Goal: Information Seeking & Learning: Check status

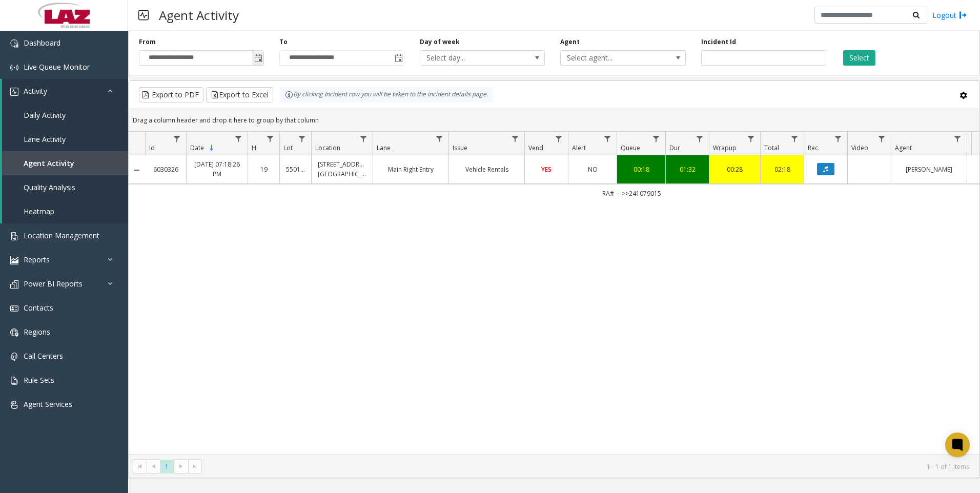
click at [260, 59] on span "Toggle popup" at bounding box center [258, 58] width 8 height 8
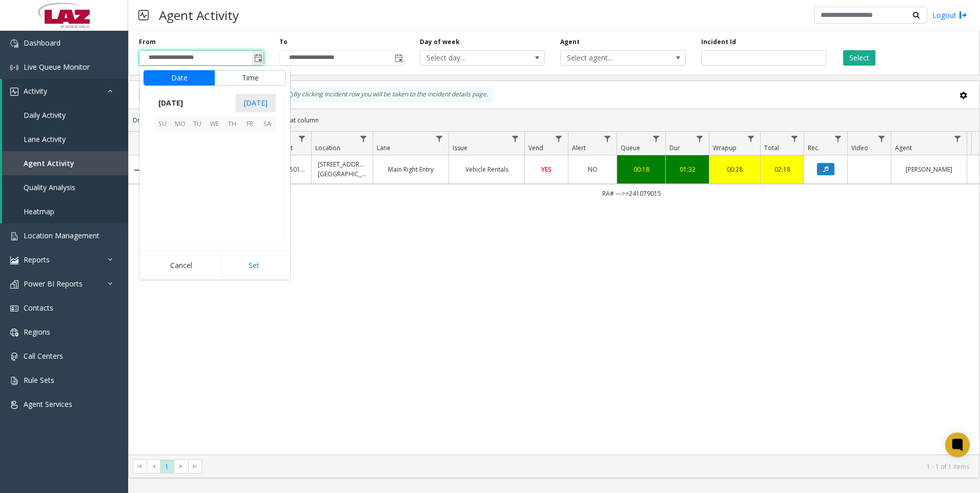
scroll to position [183891, 0]
click at [247, 178] on span "15" at bounding box center [249, 175] width 17 height 17
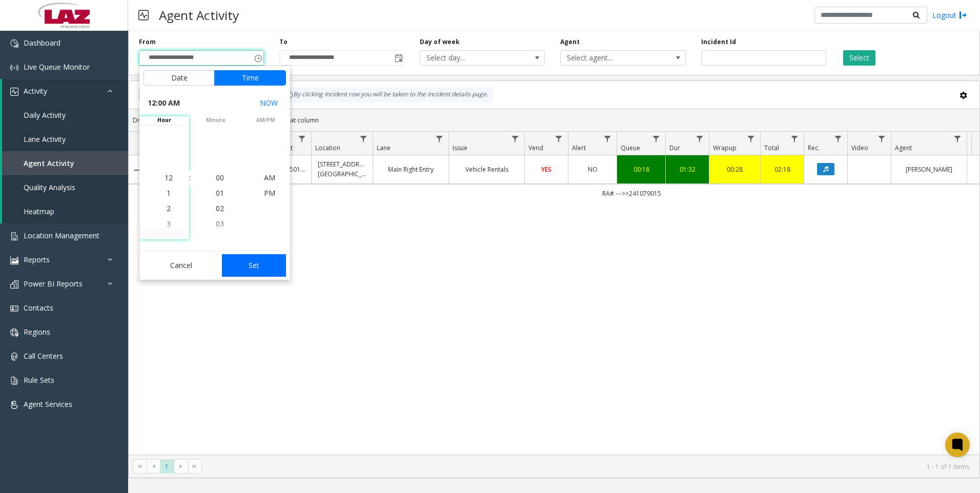
click at [251, 269] on button "Set" at bounding box center [254, 265] width 65 height 23
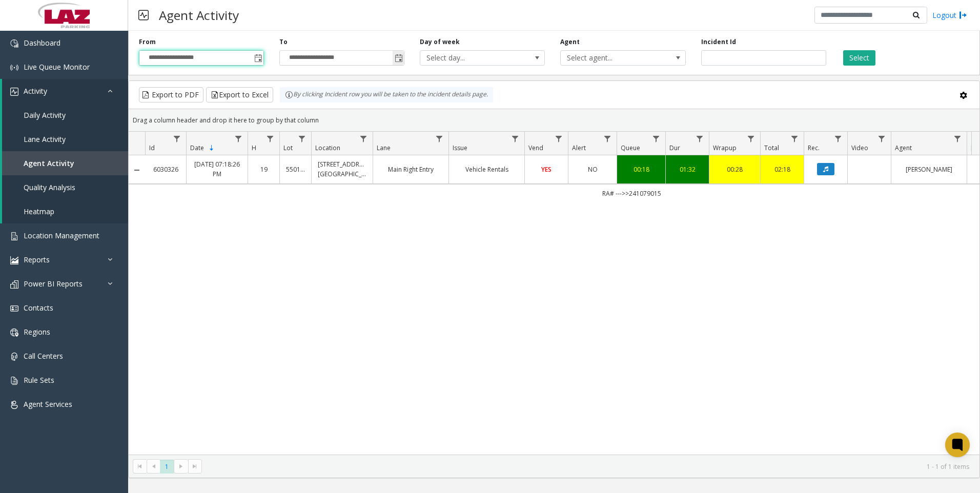
click at [395, 60] on span "Toggle popup" at bounding box center [399, 58] width 8 height 8
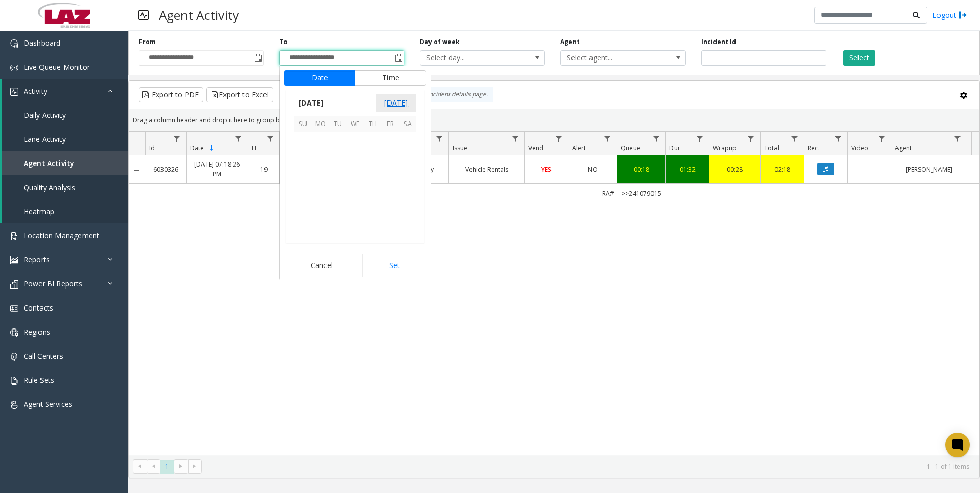
scroll to position [15, 0]
click at [320, 192] on span "18" at bounding box center [320, 192] width 17 height 17
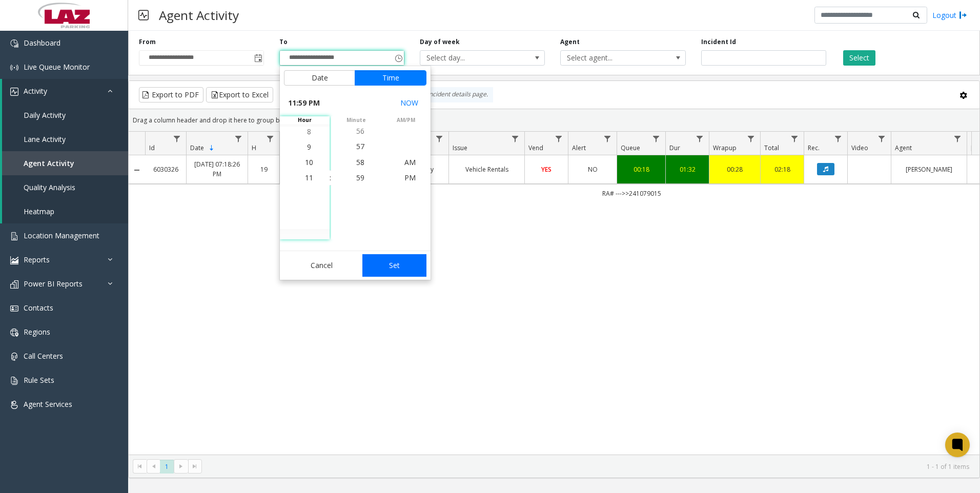
click at [378, 266] on button "Set" at bounding box center [394, 265] width 65 height 23
type input "**********"
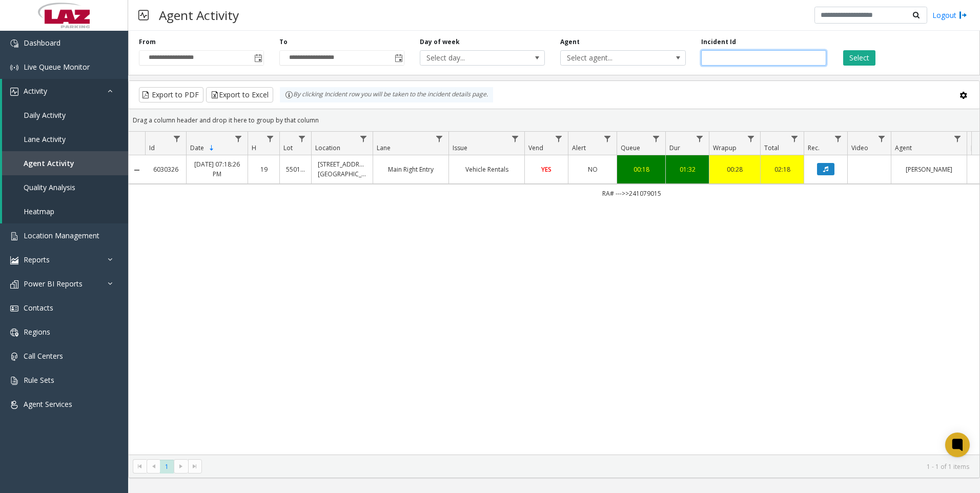
drag, startPoint x: 761, startPoint y: 62, endPoint x: 691, endPoint y: 59, distance: 70.3
click at [691, 59] on div "**********" at bounding box center [554, 51] width 852 height 49
click at [675, 58] on span at bounding box center [678, 58] width 8 height 8
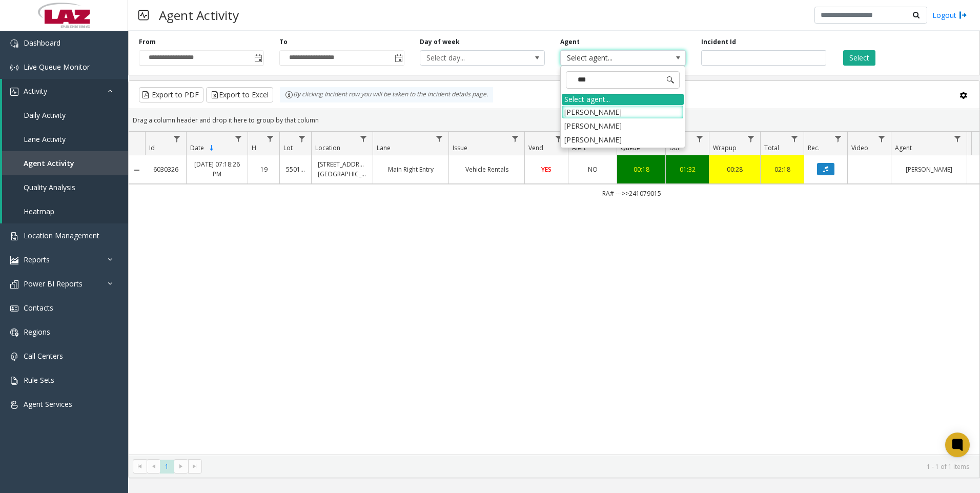
type input "****"
click at [651, 115] on li "[PERSON_NAME]" at bounding box center [623, 112] width 122 height 14
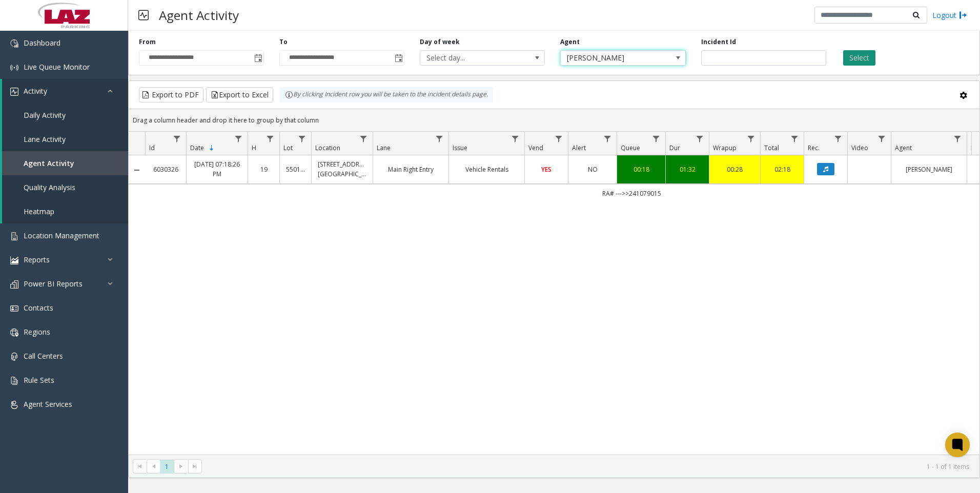
click at [859, 58] on button "Select" at bounding box center [859, 57] width 32 height 15
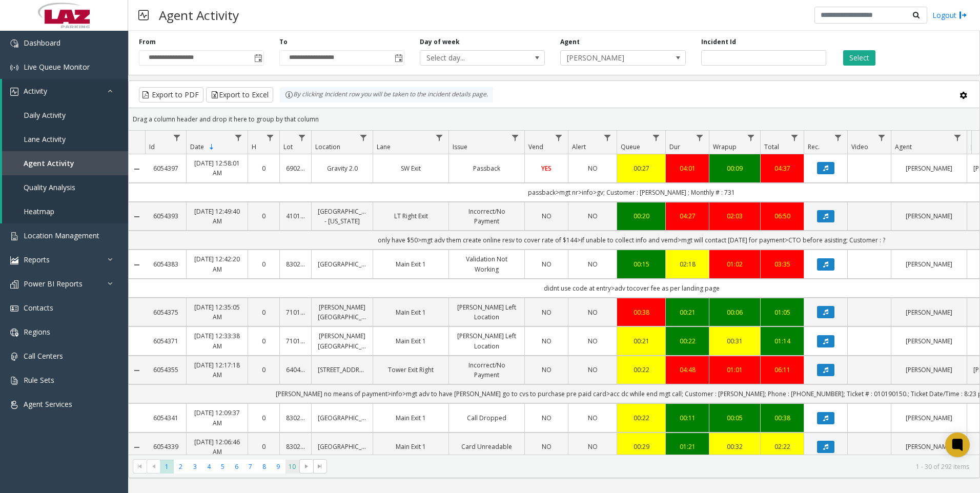
click at [292, 466] on span "10" at bounding box center [293, 467] width 14 height 14
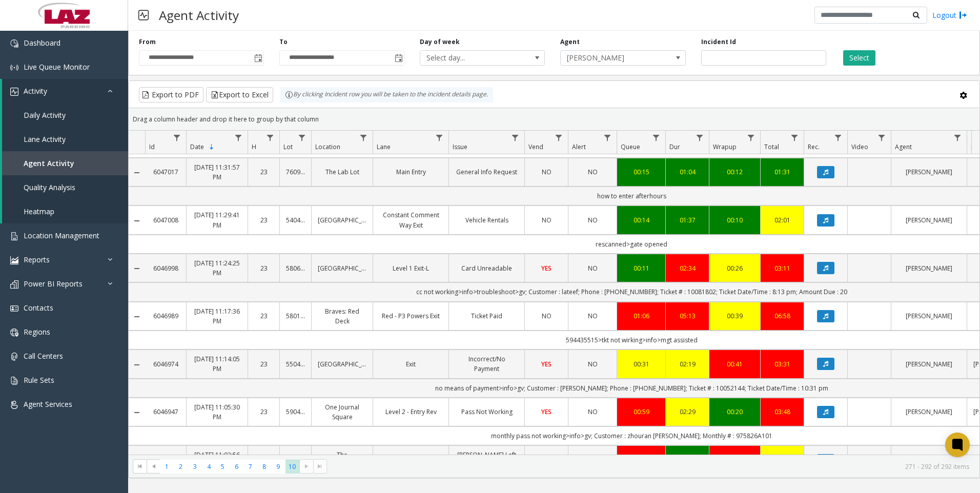
scroll to position [392, 0]
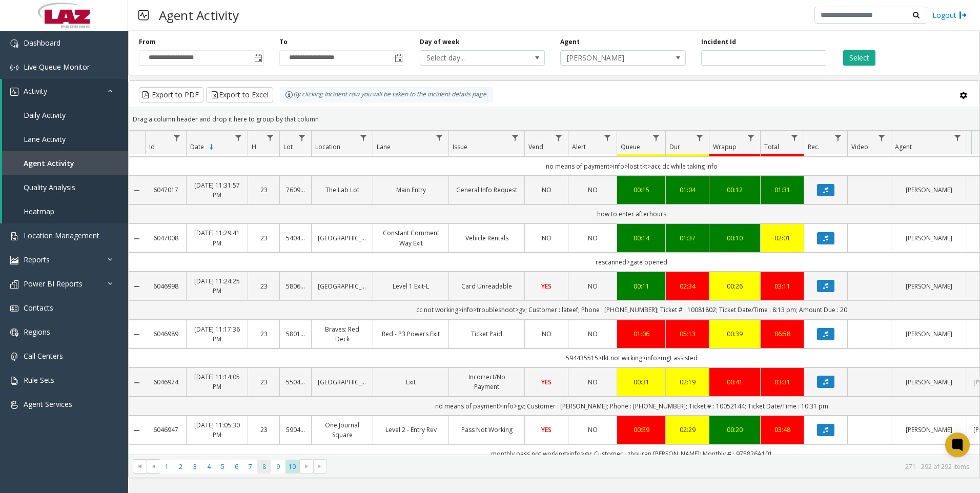
click at [264, 471] on span "8" at bounding box center [264, 467] width 14 height 14
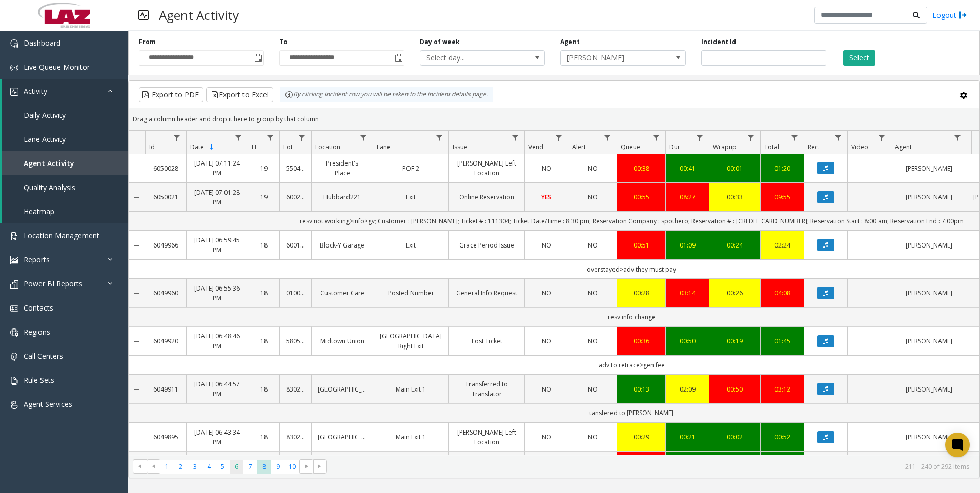
click at [234, 472] on span "6" at bounding box center [237, 467] width 14 height 14
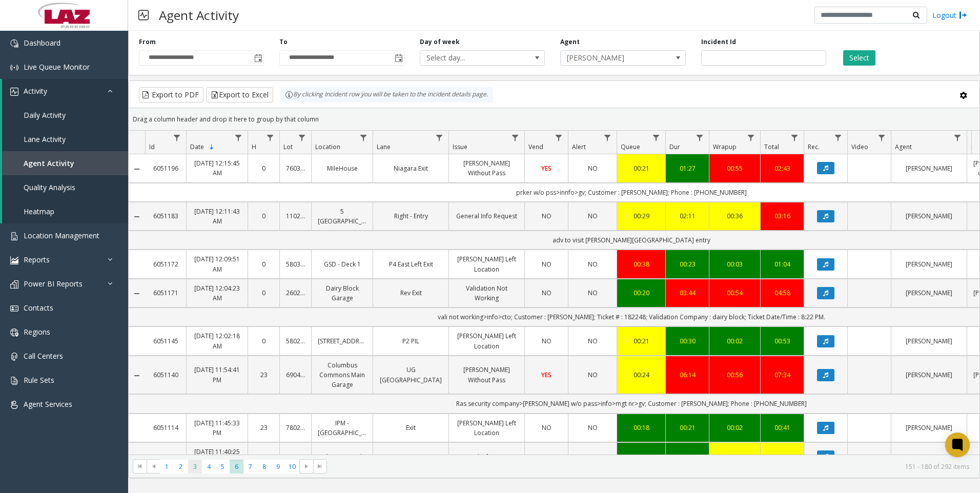
click at [200, 463] on span "3" at bounding box center [195, 467] width 14 height 14
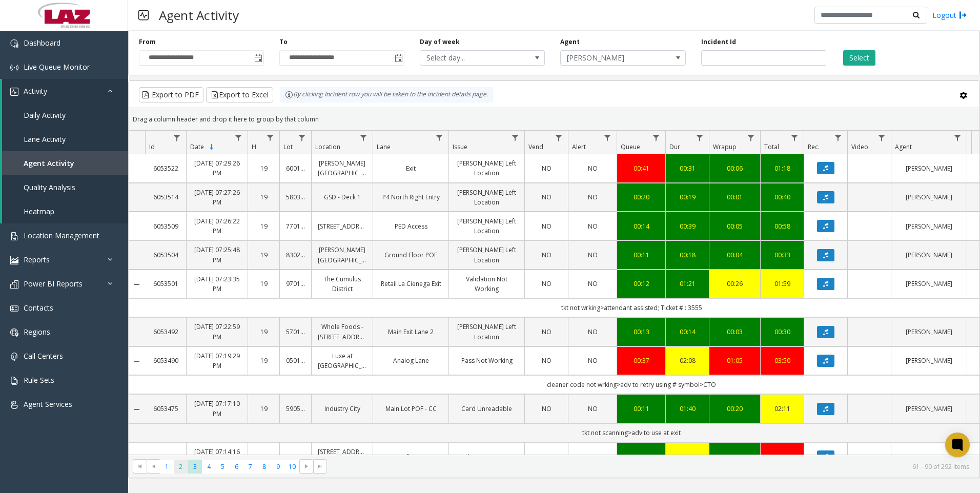
click at [175, 466] on span "2" at bounding box center [181, 467] width 14 height 14
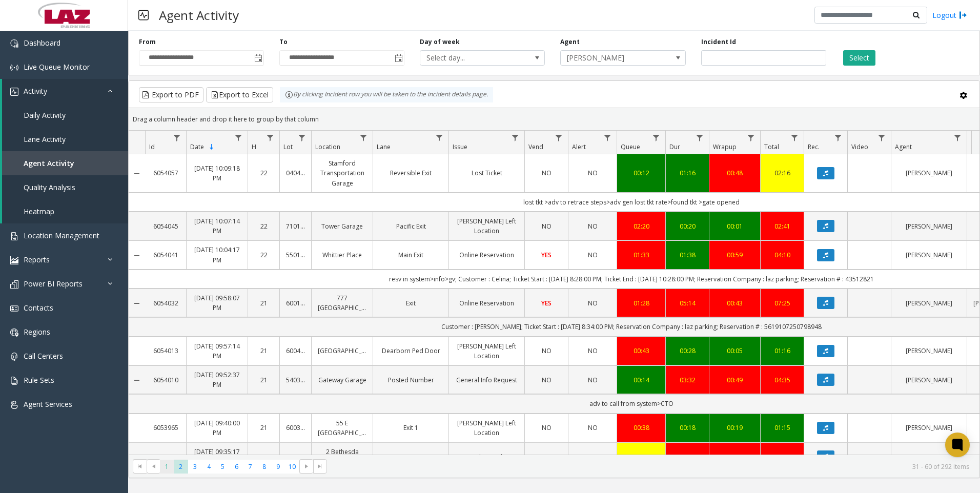
click at [166, 466] on span "1" at bounding box center [167, 467] width 14 height 14
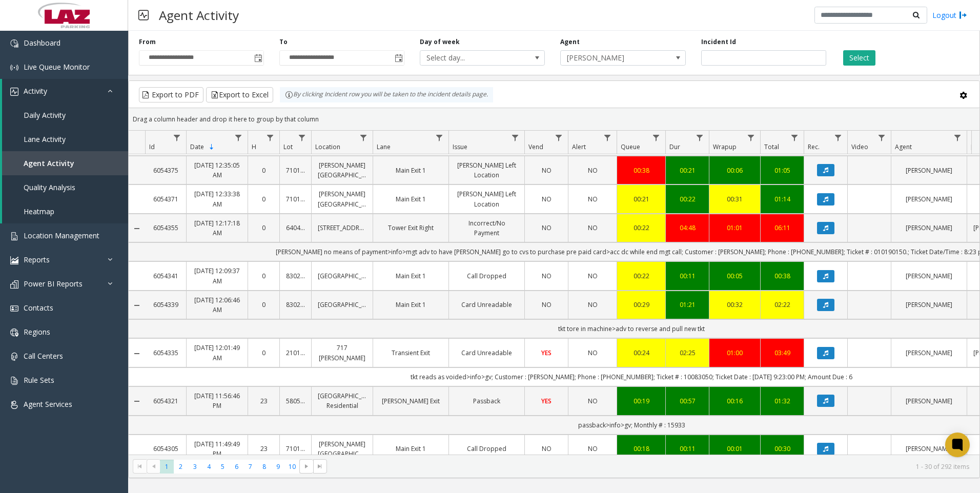
scroll to position [154, 0]
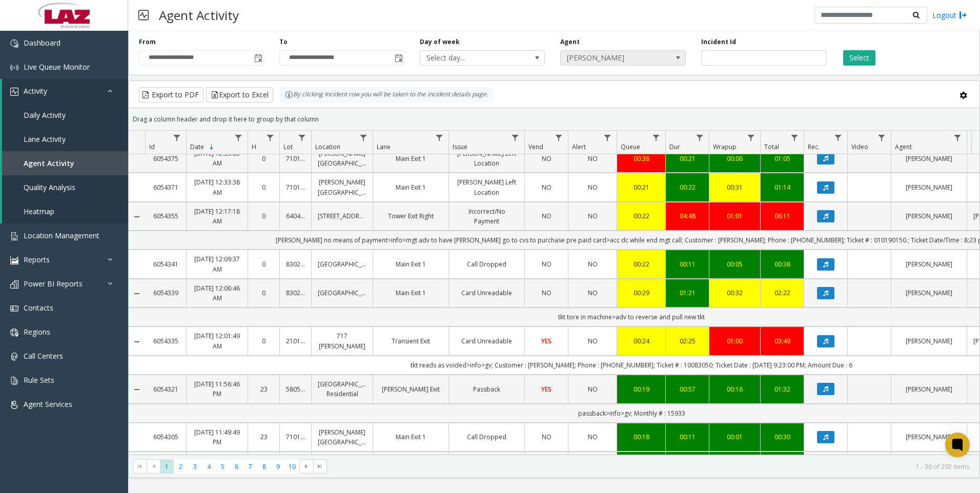
click at [601, 54] on span "[PERSON_NAME]" at bounding box center [610, 58] width 99 height 14
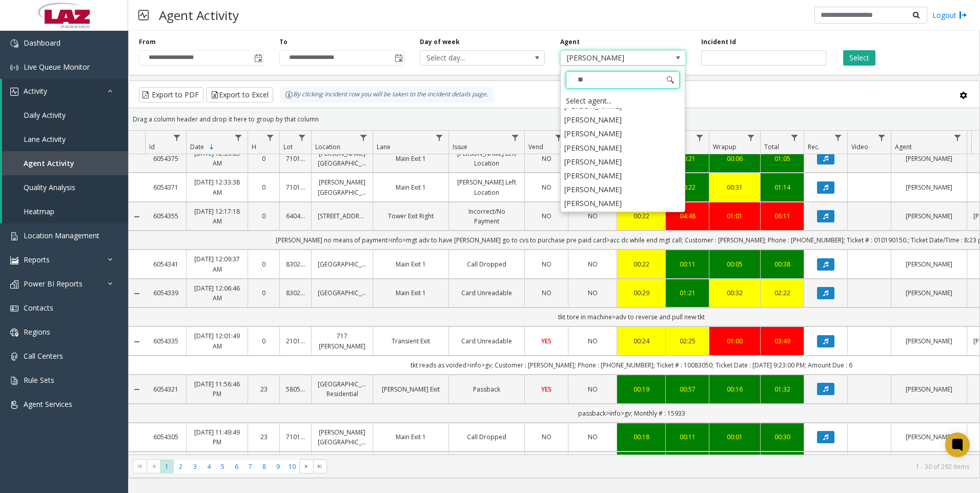
scroll to position [0, 0]
type input "***"
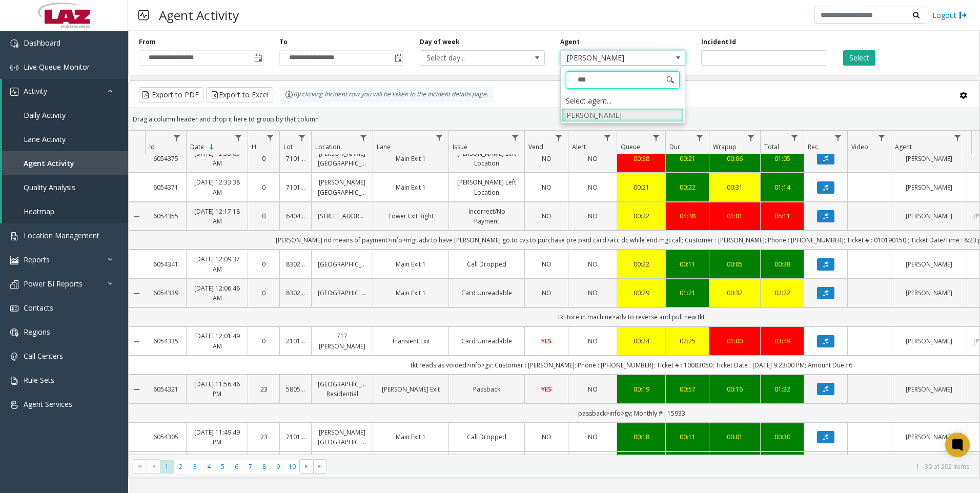
click at [617, 113] on li "[PERSON_NAME]" at bounding box center [623, 115] width 122 height 14
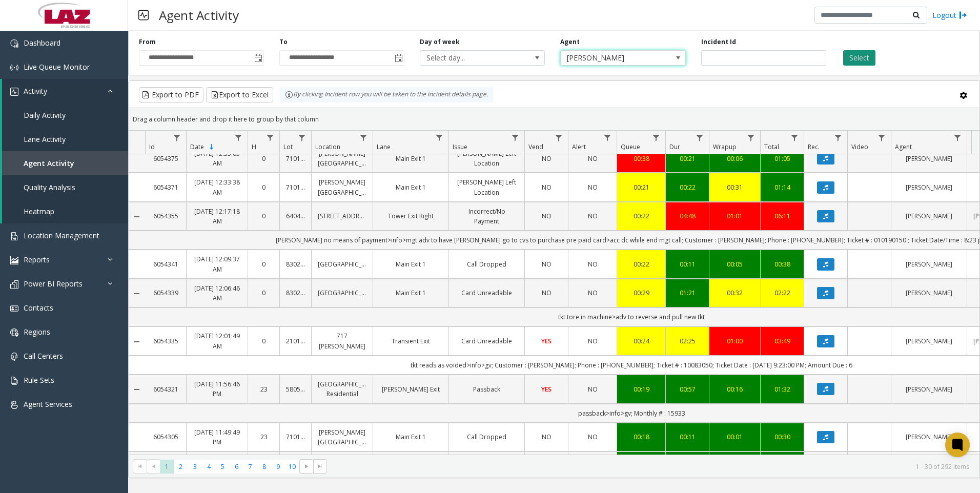
click at [859, 62] on button "Select" at bounding box center [859, 57] width 32 height 15
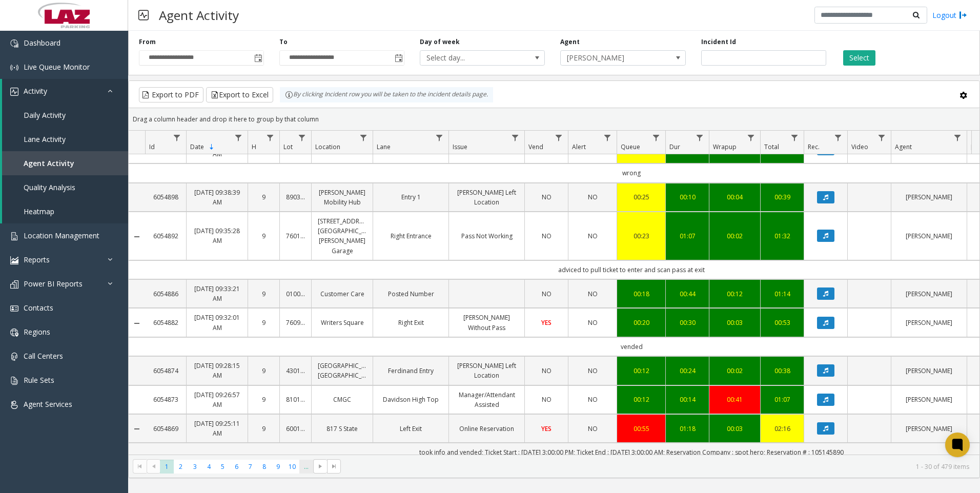
click at [305, 467] on span "..." at bounding box center [306, 467] width 14 height 14
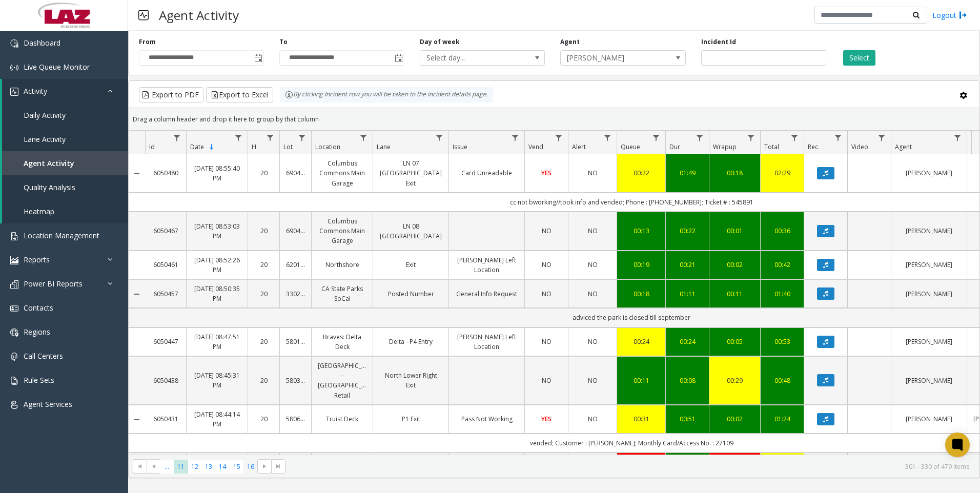
click at [248, 470] on span "16" at bounding box center [251, 467] width 14 height 14
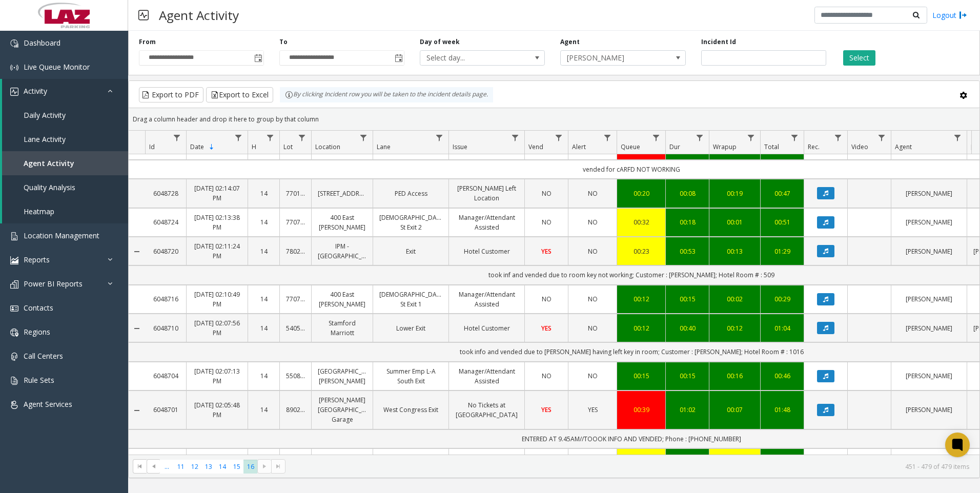
scroll to position [783, 0]
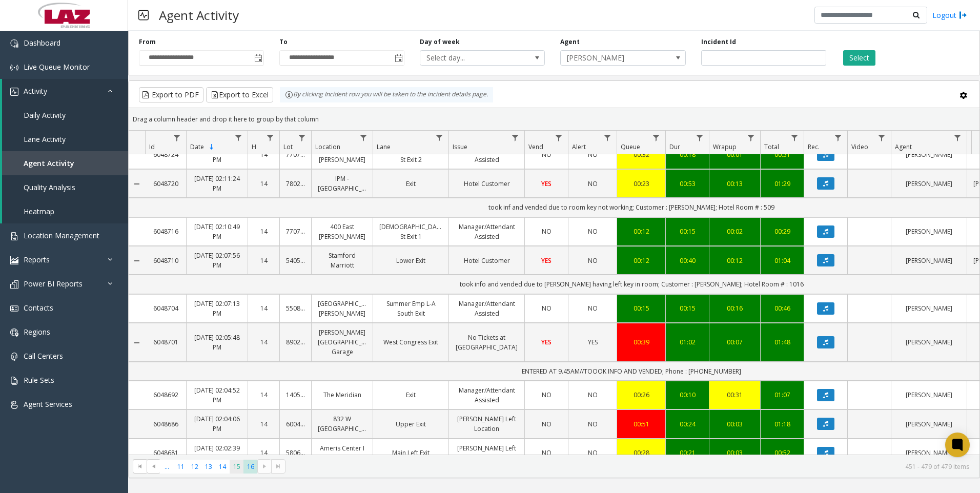
click at [232, 467] on span "15" at bounding box center [237, 467] width 14 height 14
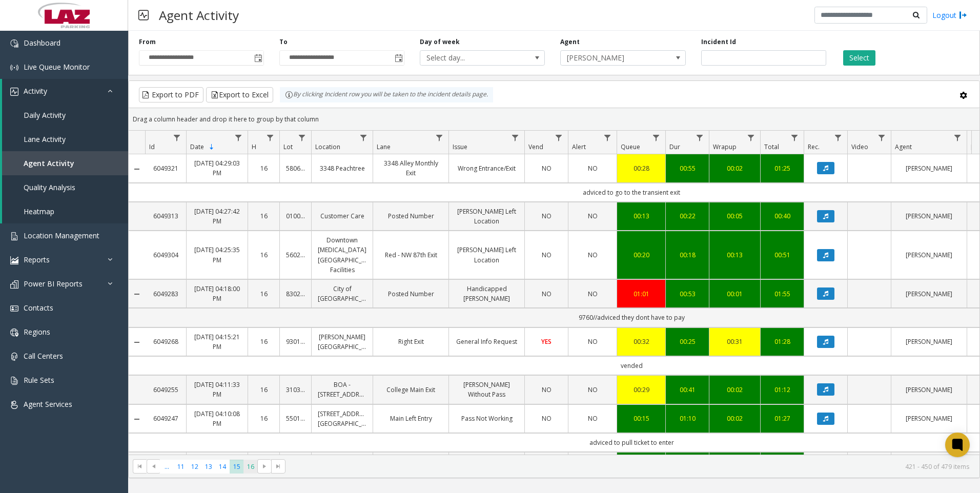
click at [250, 465] on span "16" at bounding box center [251, 467] width 14 height 14
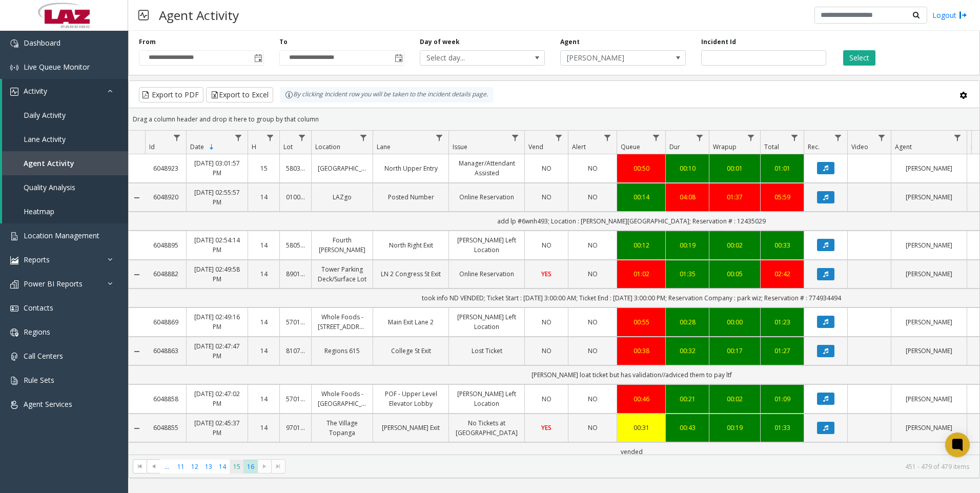
click at [239, 467] on span "15" at bounding box center [237, 467] width 14 height 14
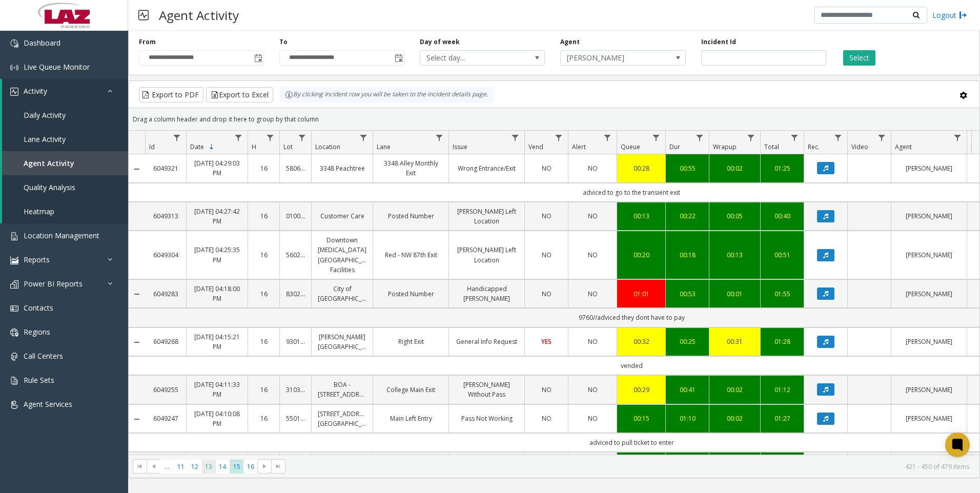
click at [203, 469] on span "13" at bounding box center [209, 467] width 14 height 14
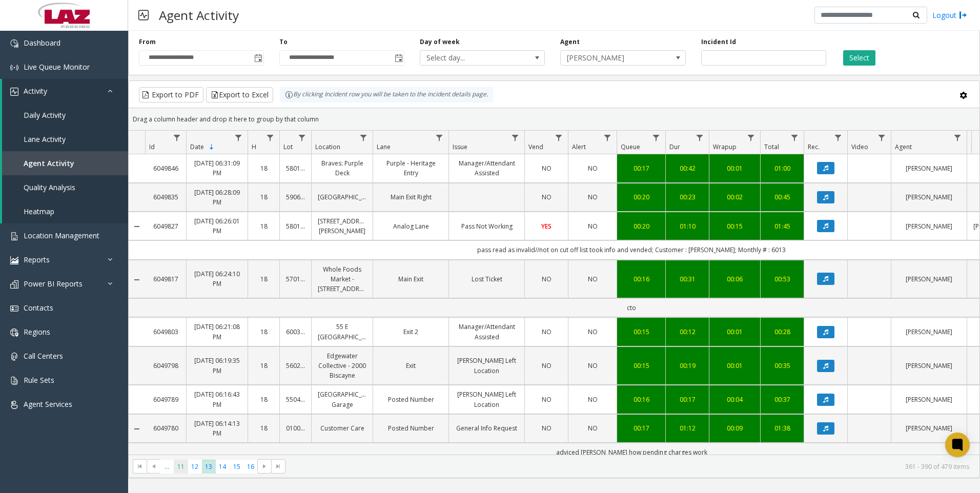
click at [179, 468] on span "11" at bounding box center [181, 467] width 14 height 14
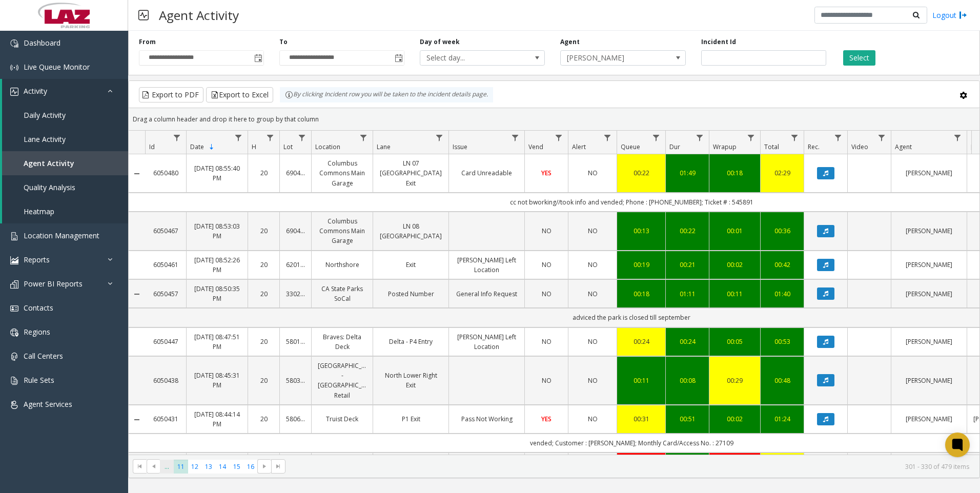
click at [168, 469] on span "..." at bounding box center [167, 467] width 14 height 14
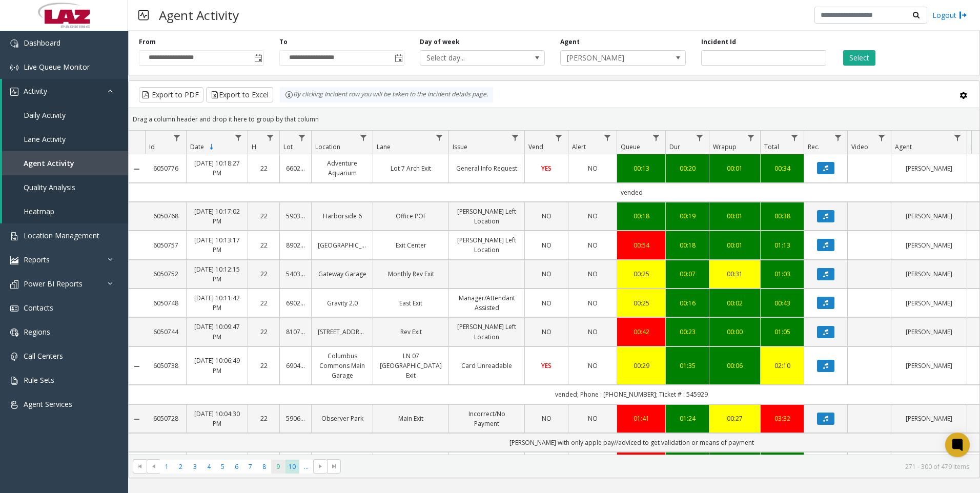
click at [278, 473] on span "9" at bounding box center [278, 467] width 14 height 14
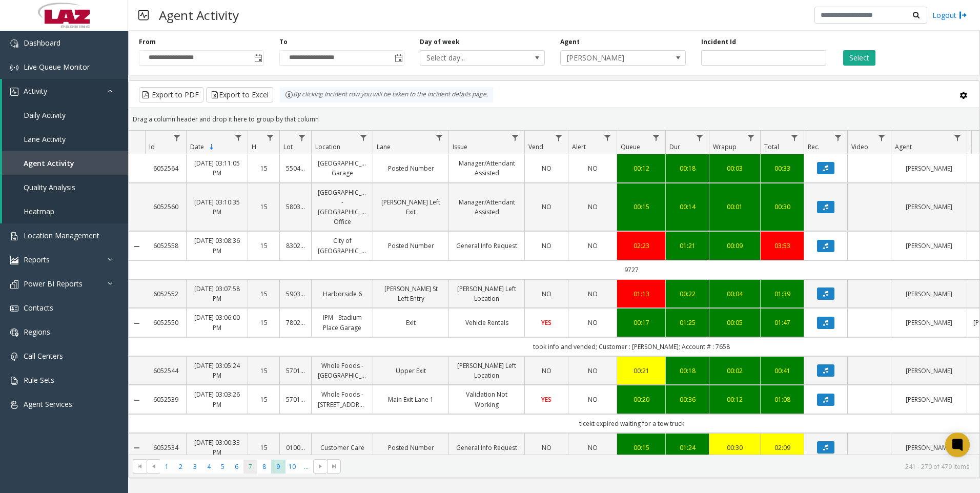
click at [249, 468] on span "7" at bounding box center [251, 467] width 14 height 14
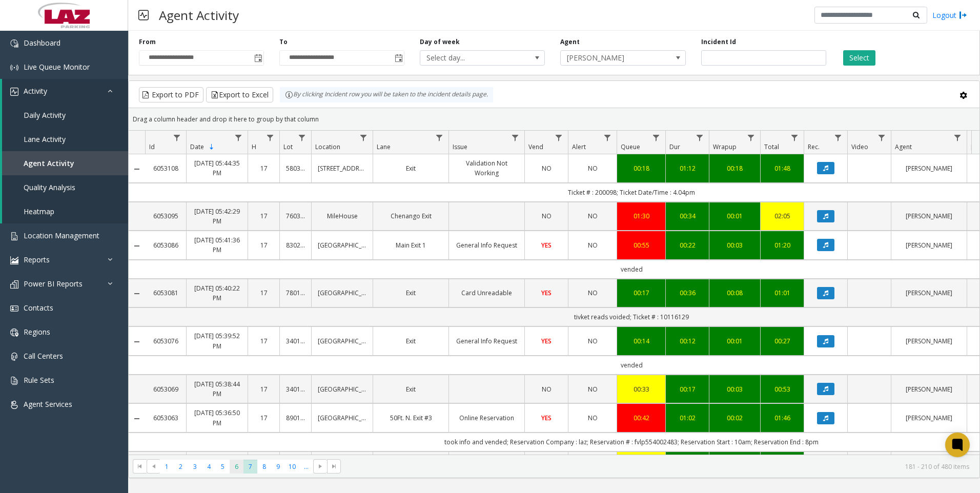
click at [231, 469] on span "6" at bounding box center [237, 467] width 14 height 14
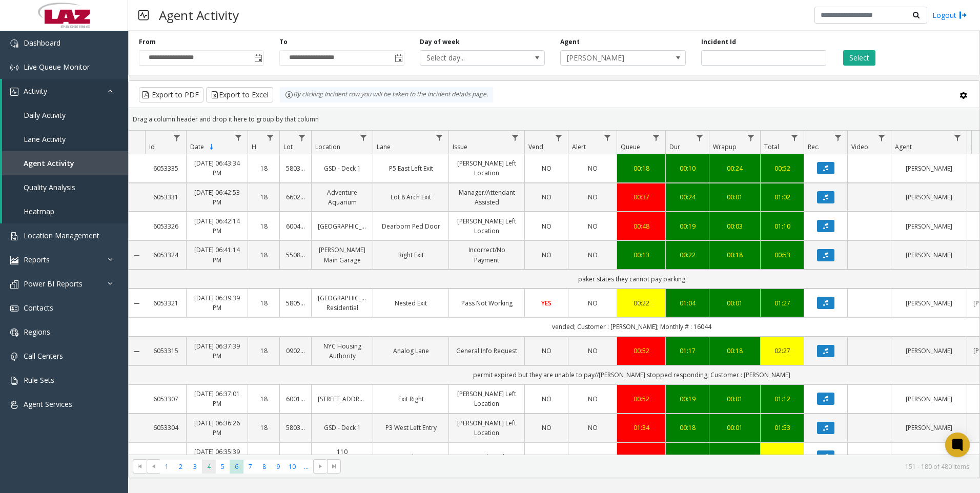
click at [213, 469] on span "4" at bounding box center [209, 467] width 14 height 14
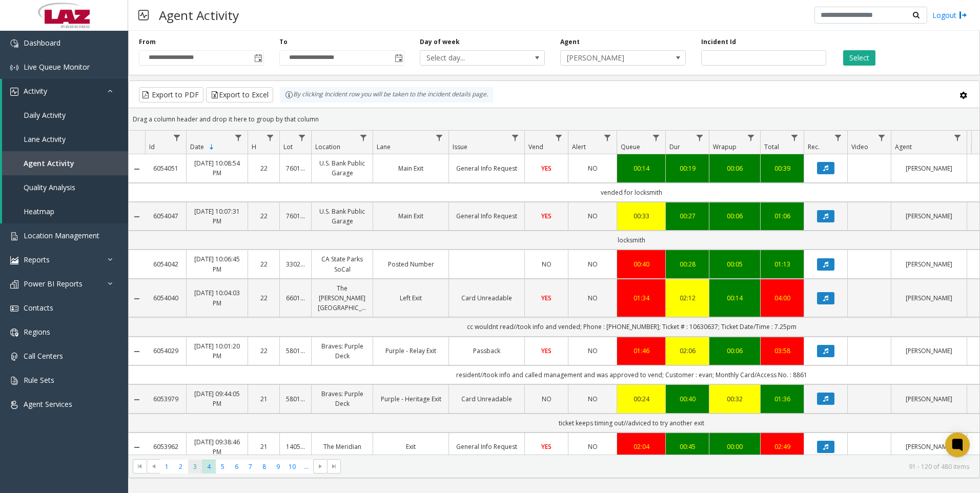
click at [196, 470] on span "3" at bounding box center [195, 467] width 14 height 14
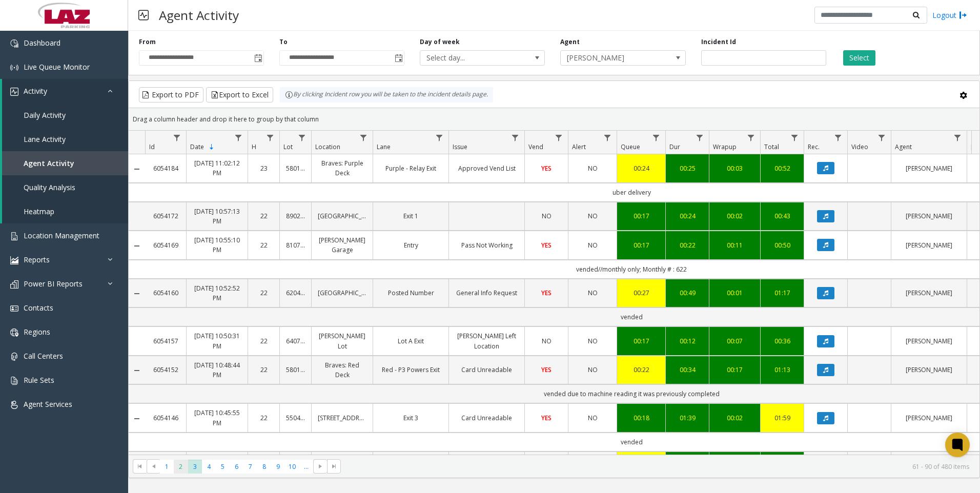
click at [179, 466] on span "2" at bounding box center [181, 467] width 14 height 14
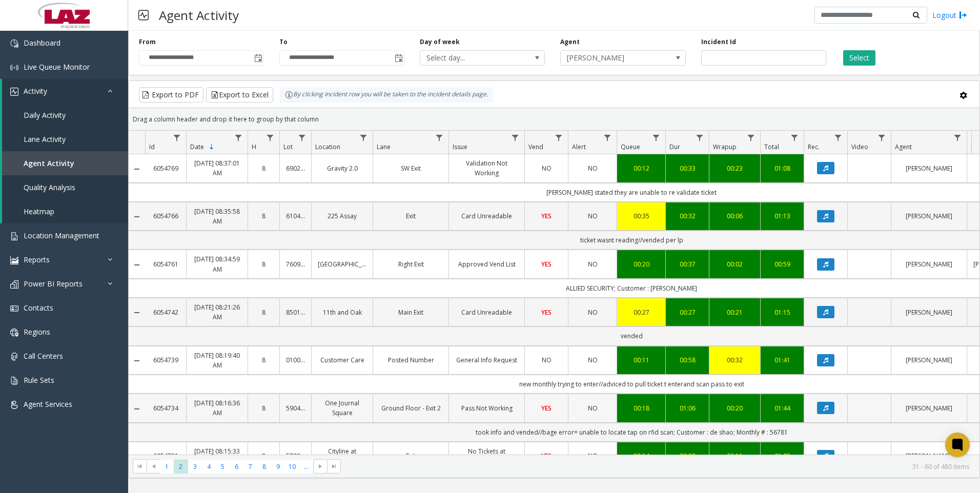
scroll to position [51, 0]
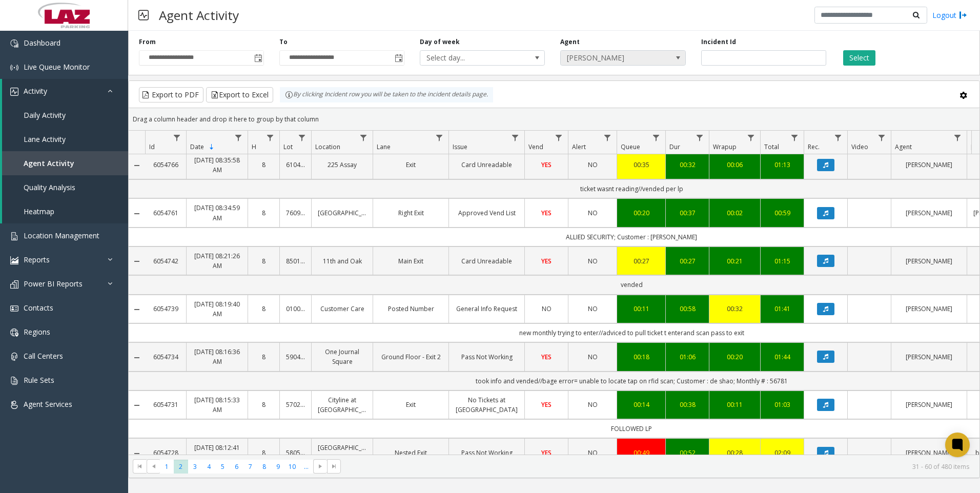
click at [628, 57] on span "[PERSON_NAME]" at bounding box center [610, 58] width 99 height 14
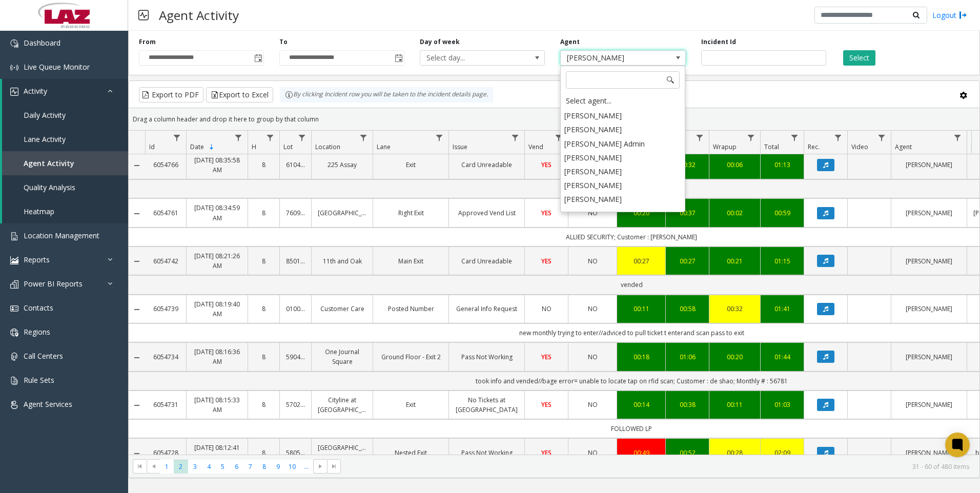
type input "*"
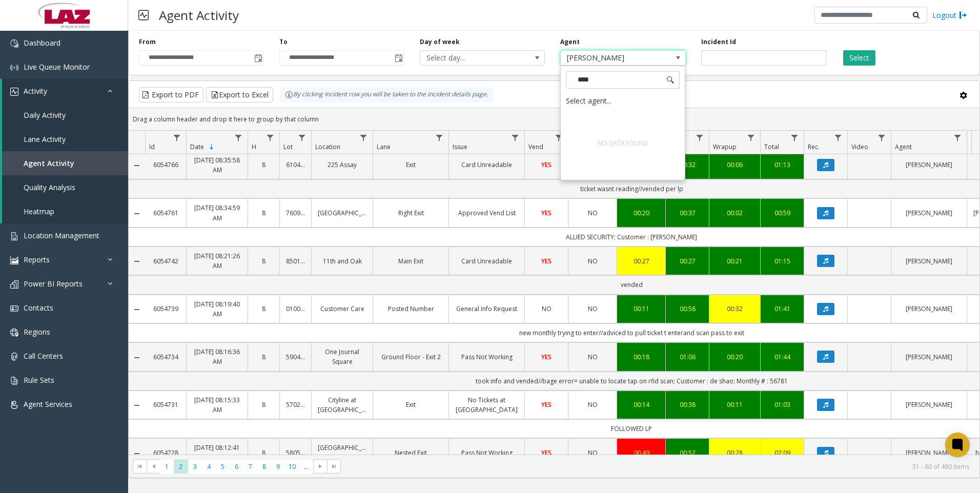
type input "***"
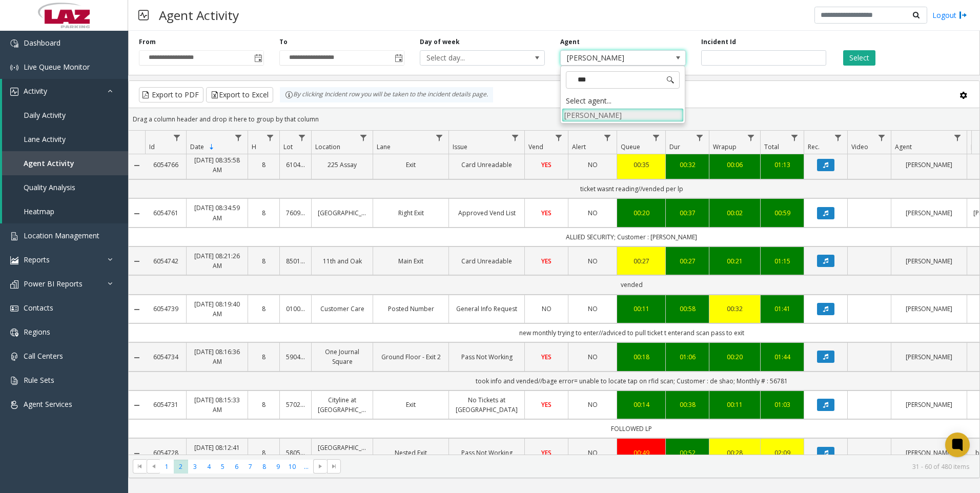
click at [603, 112] on li "[PERSON_NAME]" at bounding box center [623, 115] width 122 height 14
click at [871, 59] on button "Select" at bounding box center [859, 57] width 32 height 15
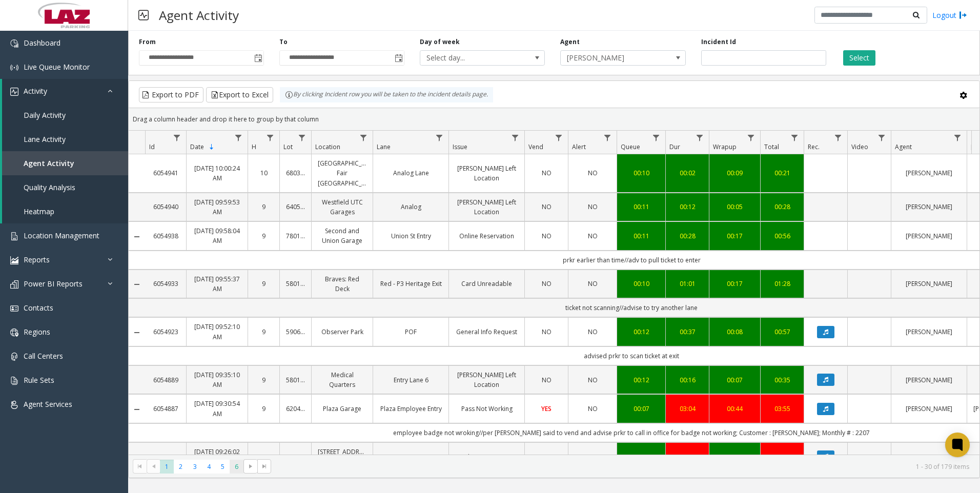
click at [239, 467] on span "6" at bounding box center [237, 467] width 14 height 14
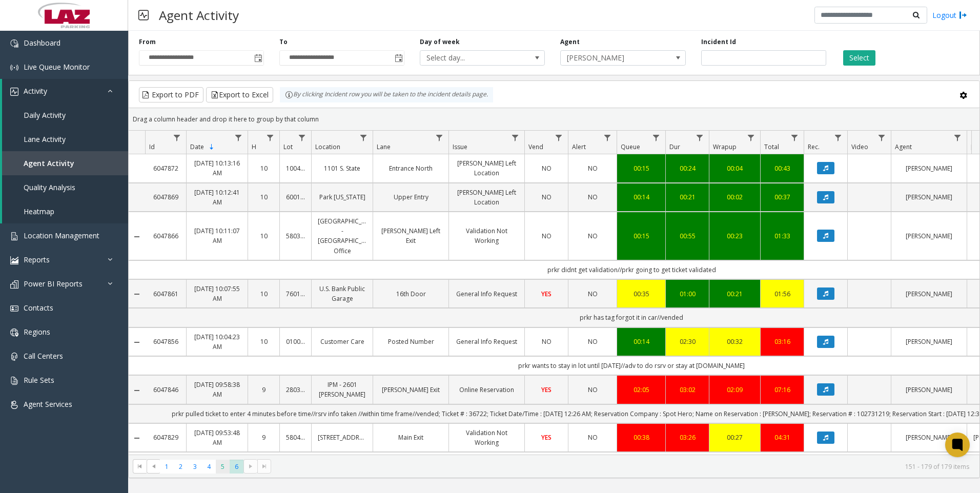
click at [217, 465] on span "5" at bounding box center [223, 467] width 14 height 14
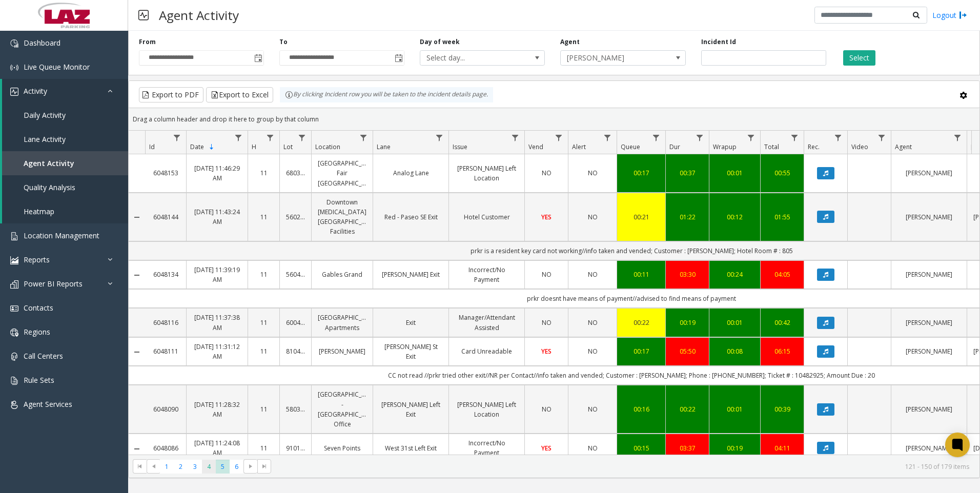
click at [208, 470] on span "4" at bounding box center [209, 467] width 14 height 14
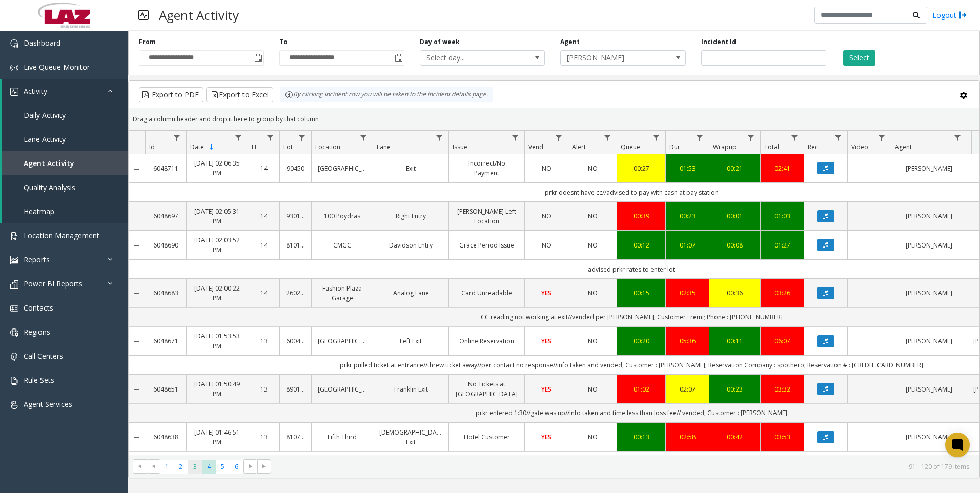
click at [195, 467] on span "3" at bounding box center [195, 467] width 14 height 14
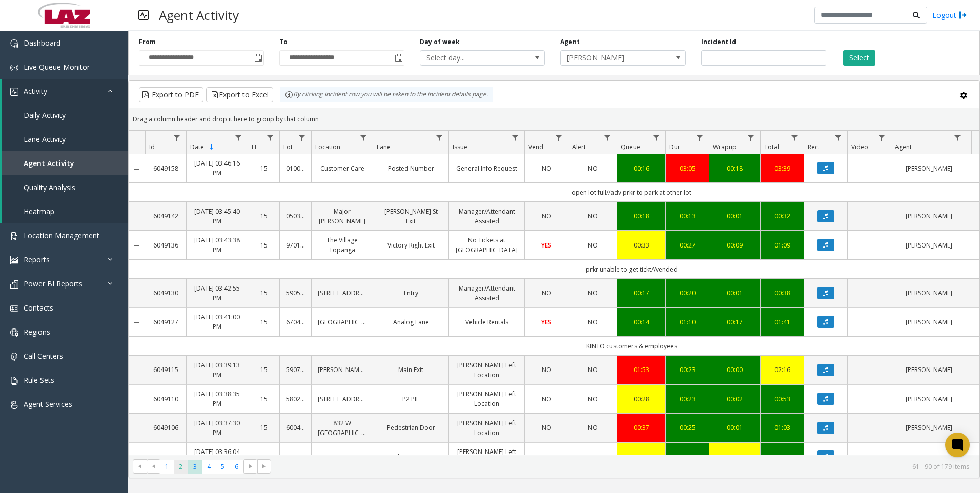
click at [183, 466] on span "2" at bounding box center [181, 467] width 14 height 14
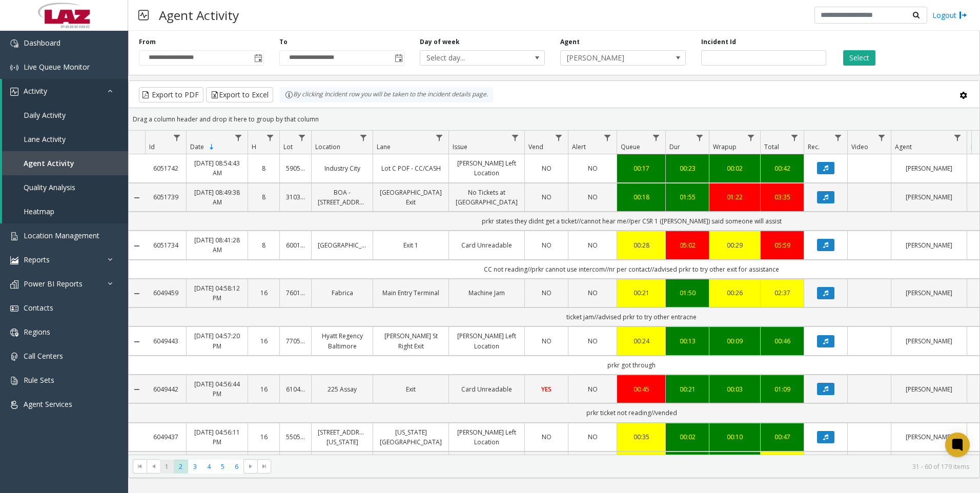
click at [167, 467] on span "1" at bounding box center [167, 467] width 14 height 14
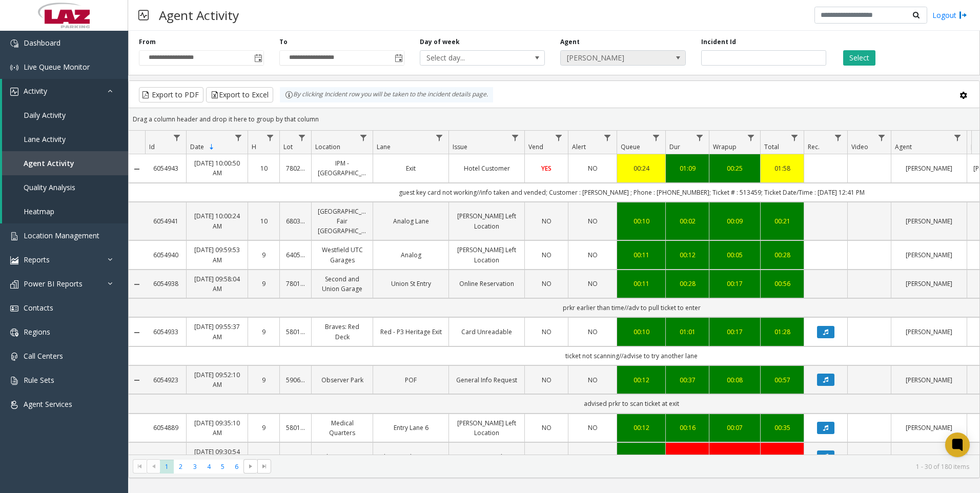
click at [659, 59] on span "[PERSON_NAME]" at bounding box center [610, 58] width 99 height 14
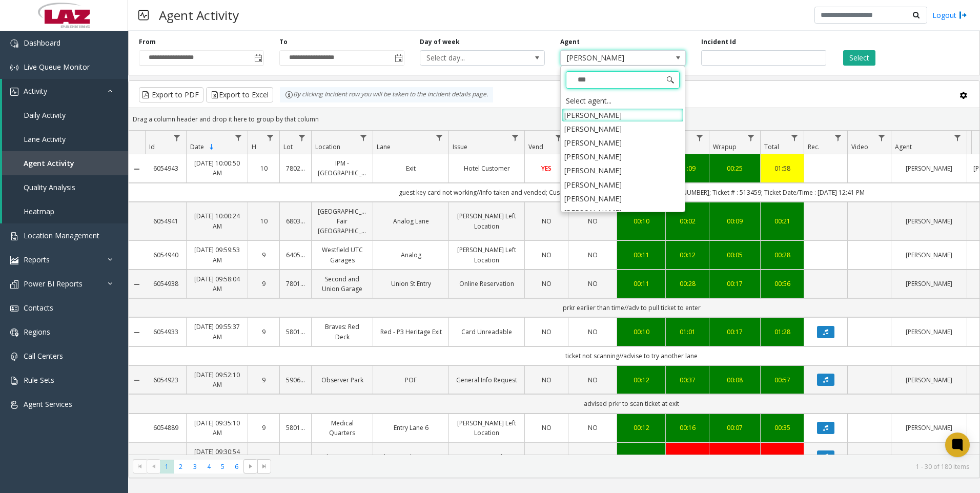
type input "****"
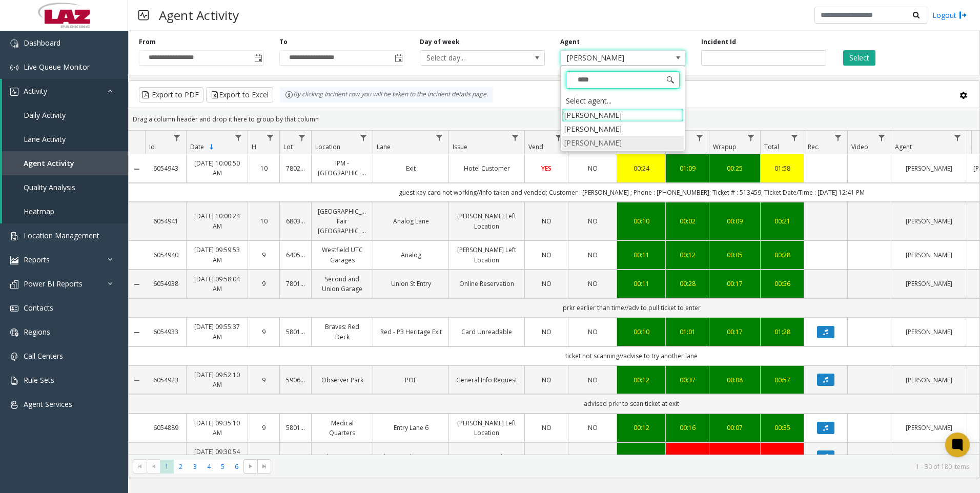
click at [619, 141] on li "[PERSON_NAME]" at bounding box center [623, 143] width 122 height 14
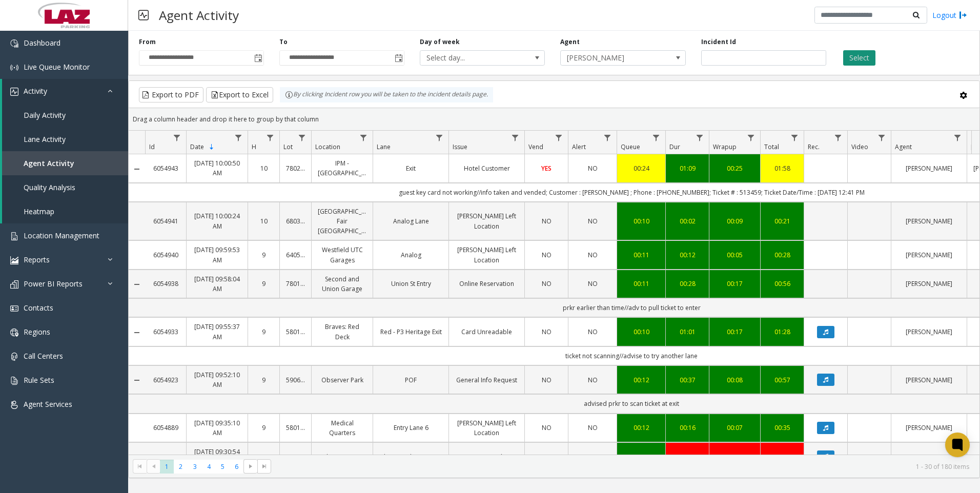
click at [857, 52] on button "Select" at bounding box center [859, 57] width 32 height 15
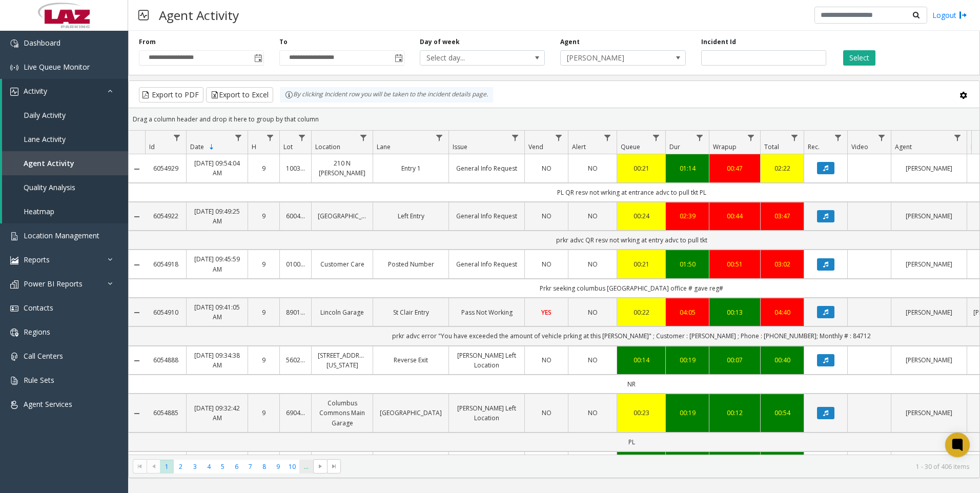
click at [303, 471] on span "..." at bounding box center [306, 467] width 14 height 14
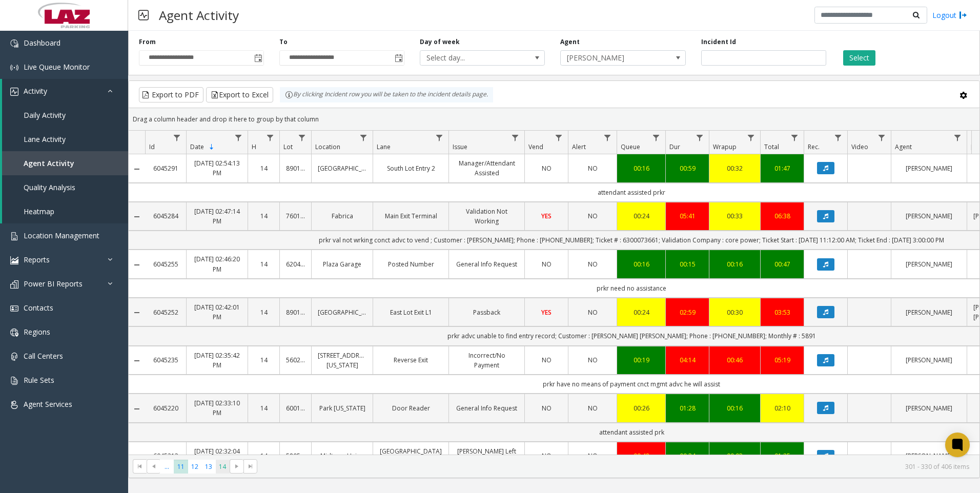
click at [223, 466] on span "14" at bounding box center [223, 467] width 14 height 14
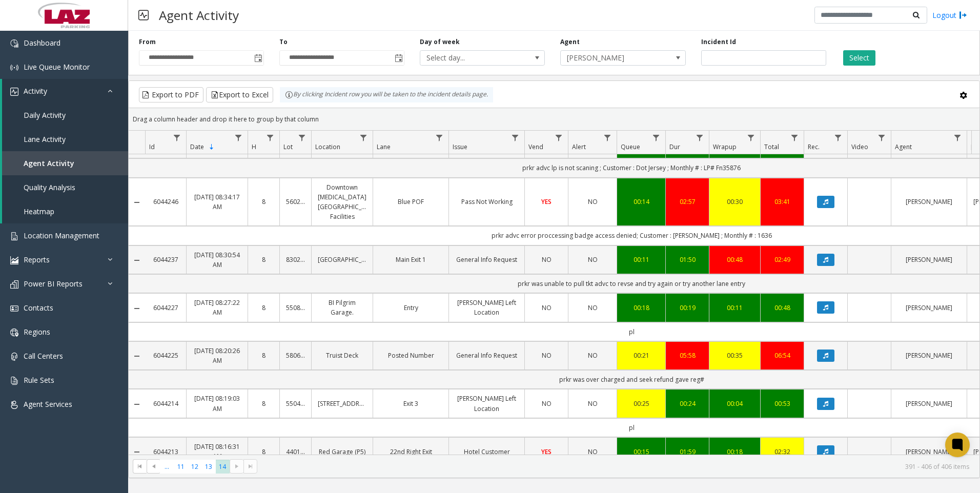
scroll to position [494, 0]
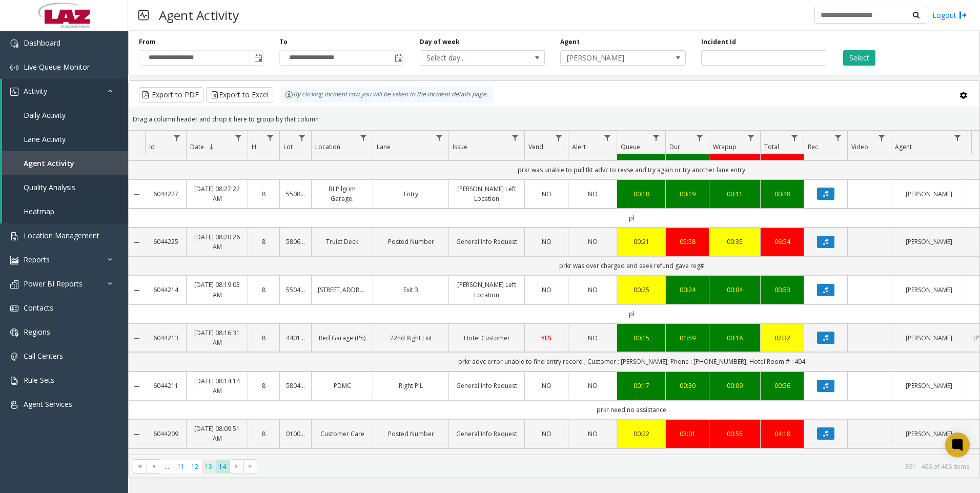
click at [205, 472] on span "13" at bounding box center [209, 467] width 14 height 14
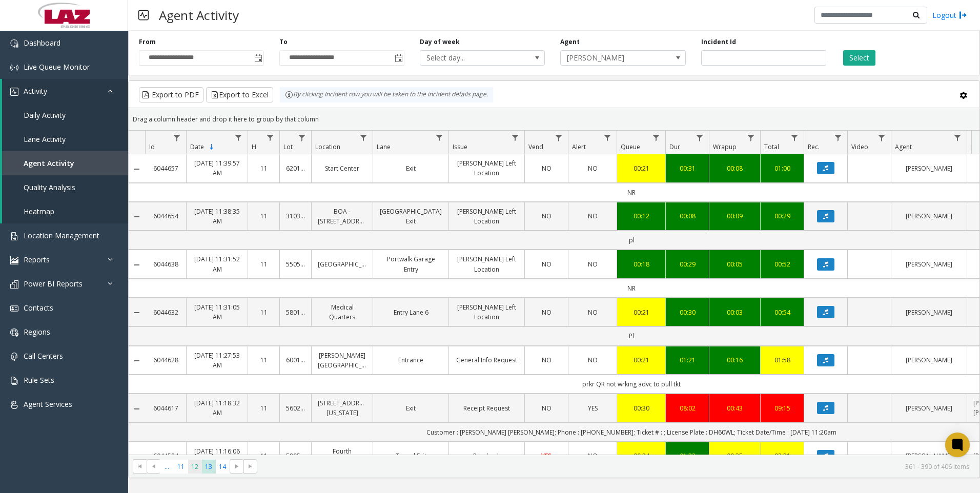
click at [189, 469] on span "12" at bounding box center [195, 467] width 14 height 14
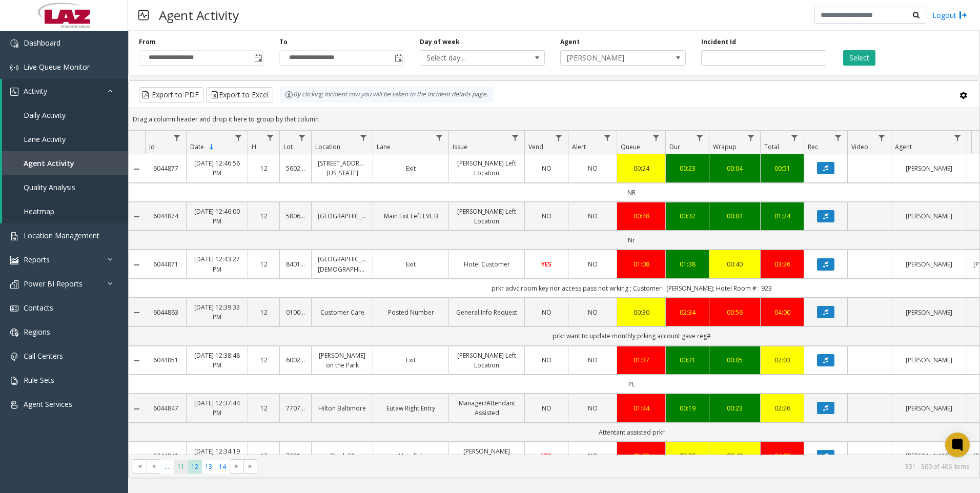
click at [177, 464] on span "11" at bounding box center [181, 467] width 14 height 14
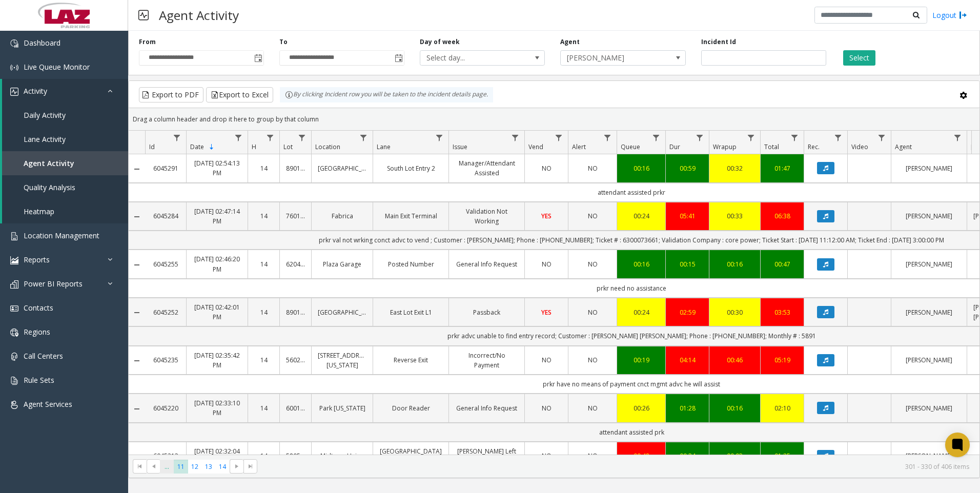
click at [163, 463] on span "..." at bounding box center [167, 467] width 14 height 14
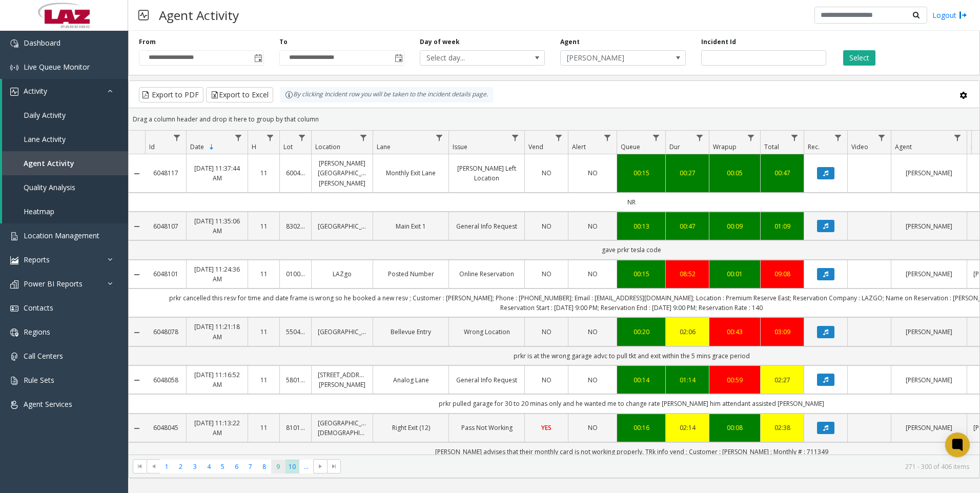
click at [278, 472] on span "9" at bounding box center [278, 467] width 14 height 14
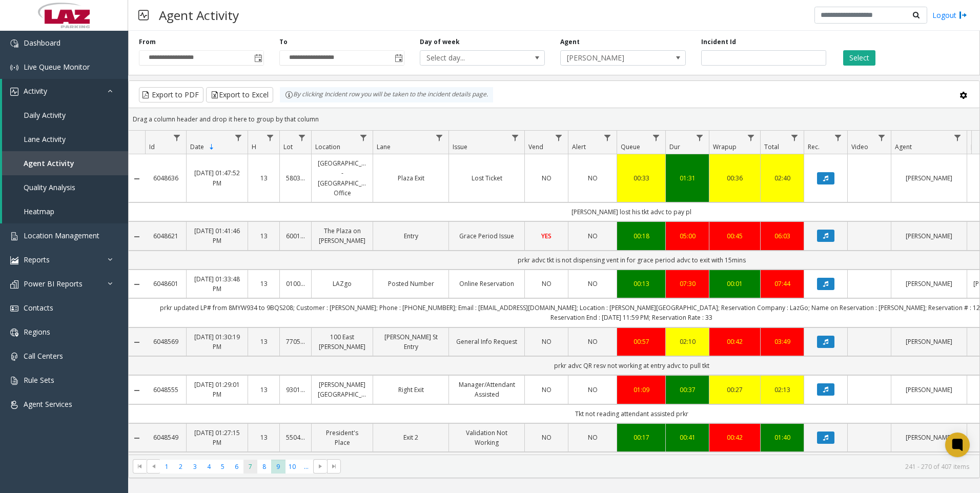
click at [246, 470] on span "7" at bounding box center [251, 467] width 14 height 14
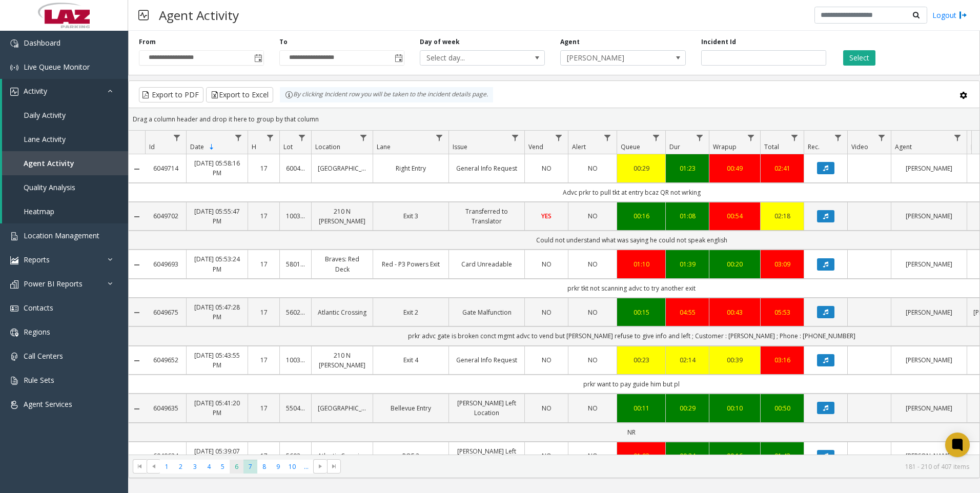
click at [231, 472] on span "6" at bounding box center [237, 467] width 14 height 14
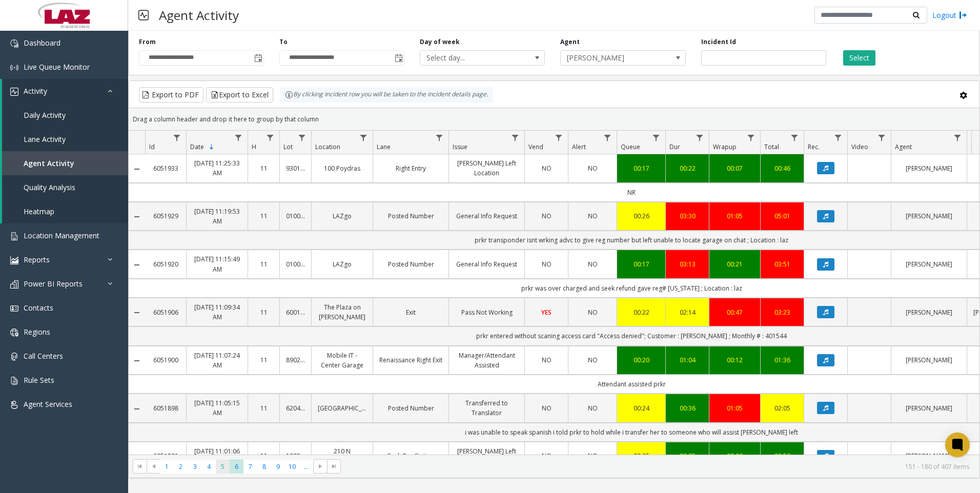
click at [222, 462] on span "5" at bounding box center [223, 467] width 14 height 14
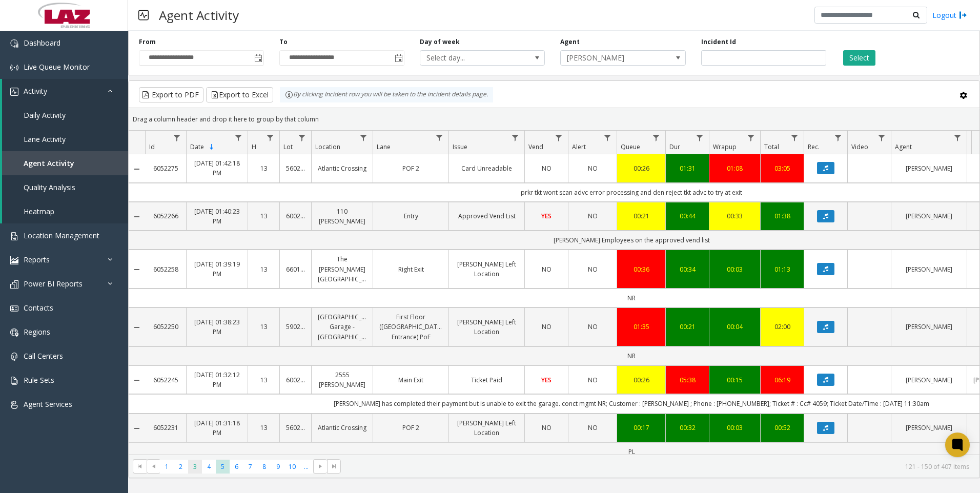
click at [195, 468] on span "3" at bounding box center [195, 467] width 14 height 14
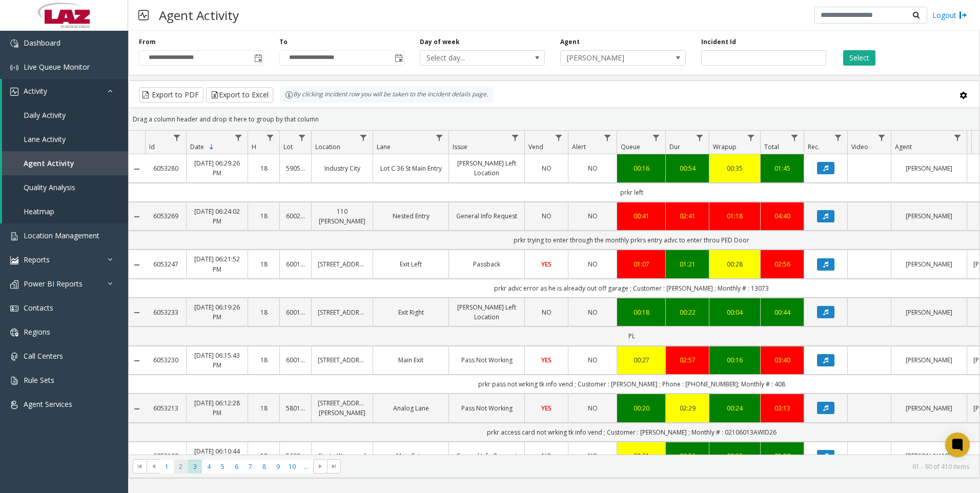
click at [182, 469] on span "2" at bounding box center [181, 467] width 14 height 14
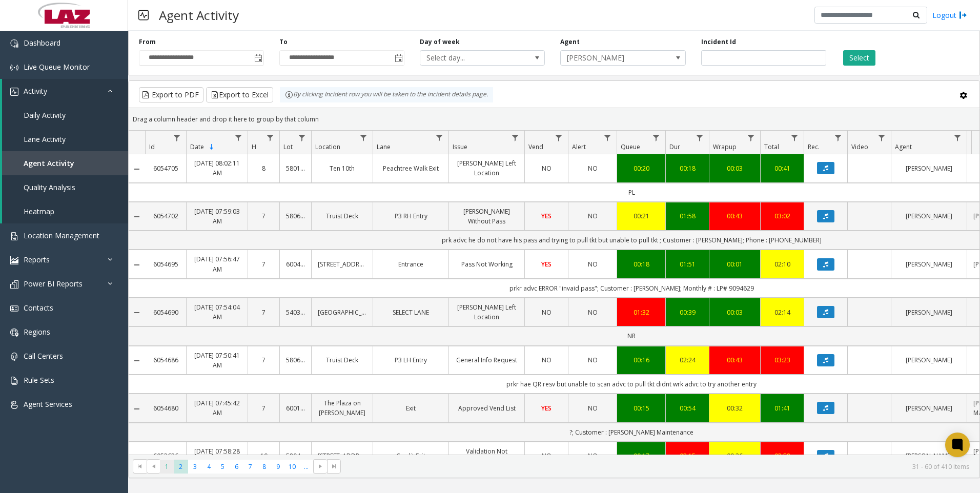
click at [166, 471] on span "1" at bounding box center [167, 467] width 14 height 14
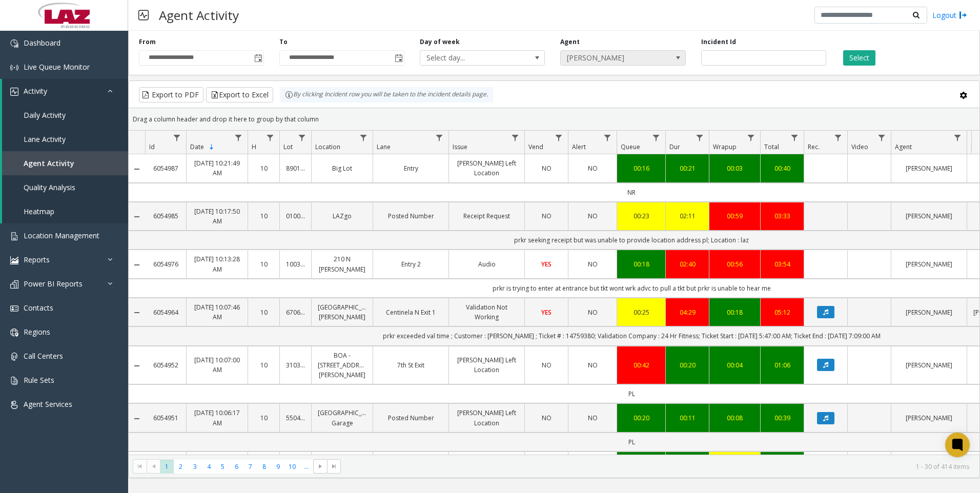
click at [653, 53] on span "[PERSON_NAME]" at bounding box center [610, 58] width 99 height 14
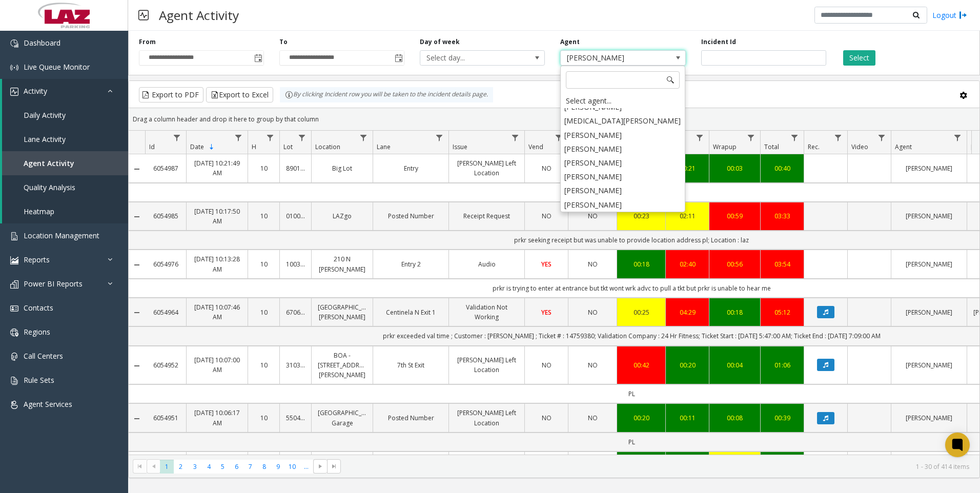
scroll to position [5489, 0]
click at [614, 235] on li "[PERSON_NAME]" at bounding box center [623, 242] width 122 height 14
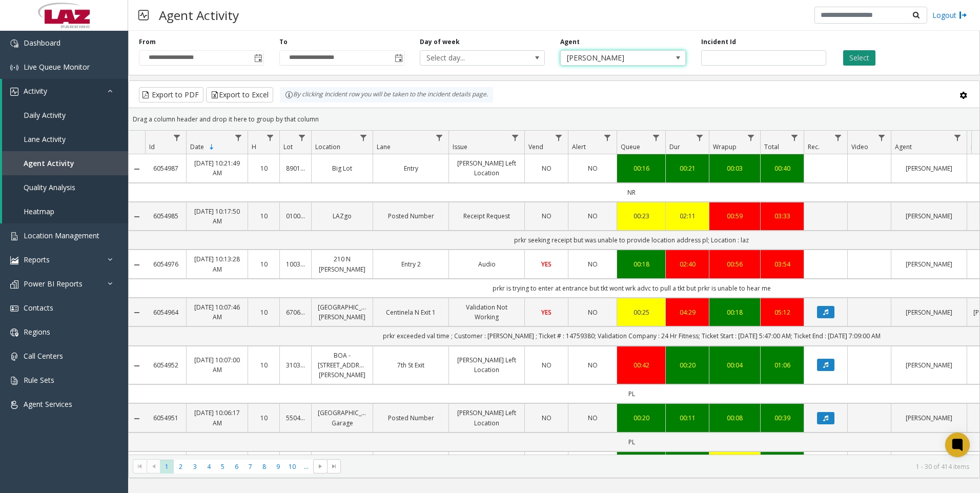
click at [845, 59] on button "Select" at bounding box center [859, 57] width 32 height 15
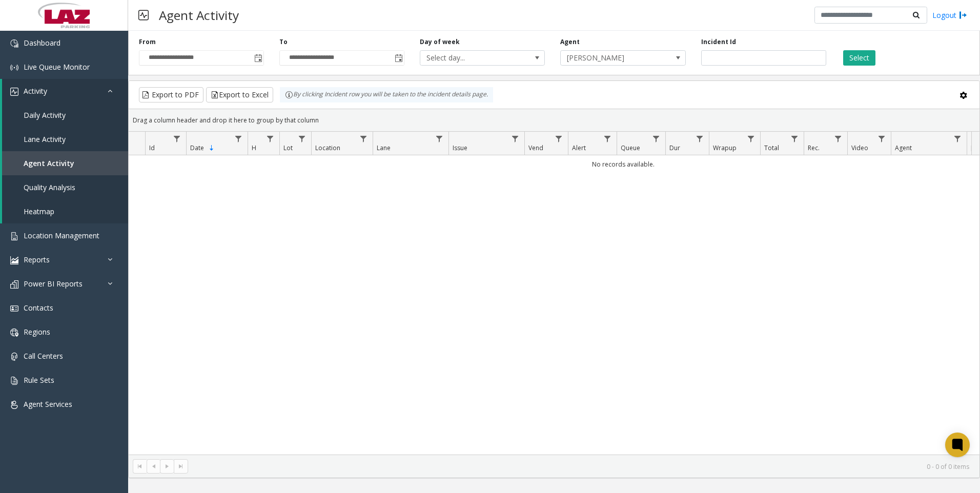
click at [654, 46] on div "Agent [PERSON_NAME]" at bounding box center [623, 51] width 140 height 28
click at [650, 52] on span "[PERSON_NAME]" at bounding box center [610, 58] width 99 height 14
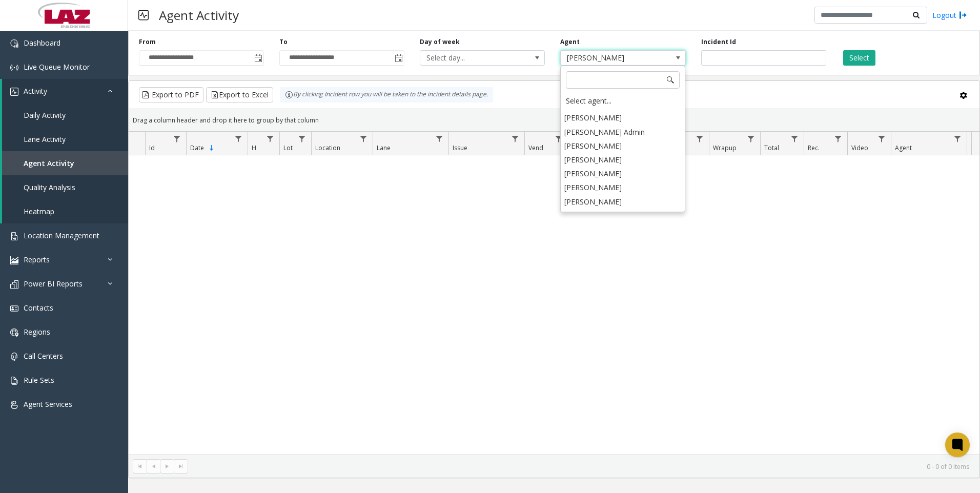
scroll to position [5377, 0]
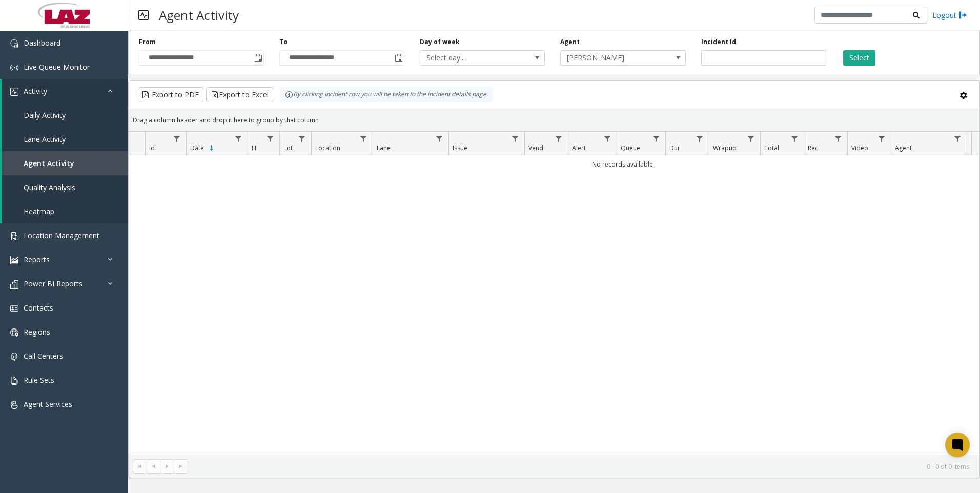
click at [858, 50] on div "Select" at bounding box center [904, 51] width 140 height 28
click at [852, 52] on button "Select" at bounding box center [859, 57] width 32 height 15
click at [651, 56] on span "[PERSON_NAME]" at bounding box center [610, 58] width 99 height 14
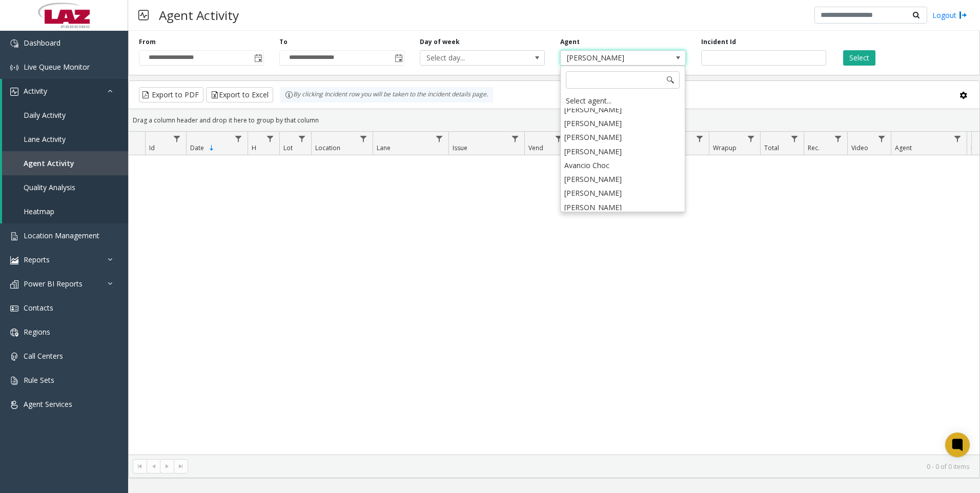
scroll to position [5684, 0]
click at [474, 319] on div "No records available." at bounding box center [554, 304] width 851 height 299
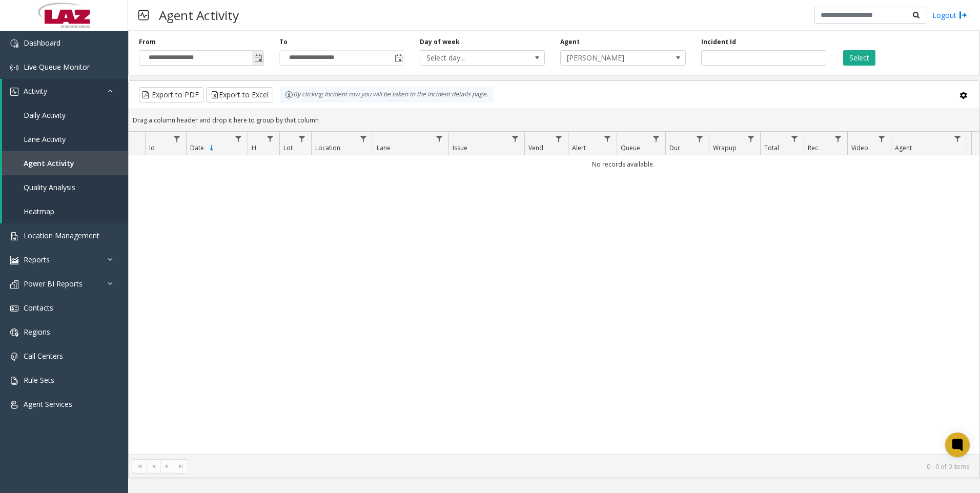
click at [257, 65] on span "Toggle popup" at bounding box center [257, 58] width 11 height 16
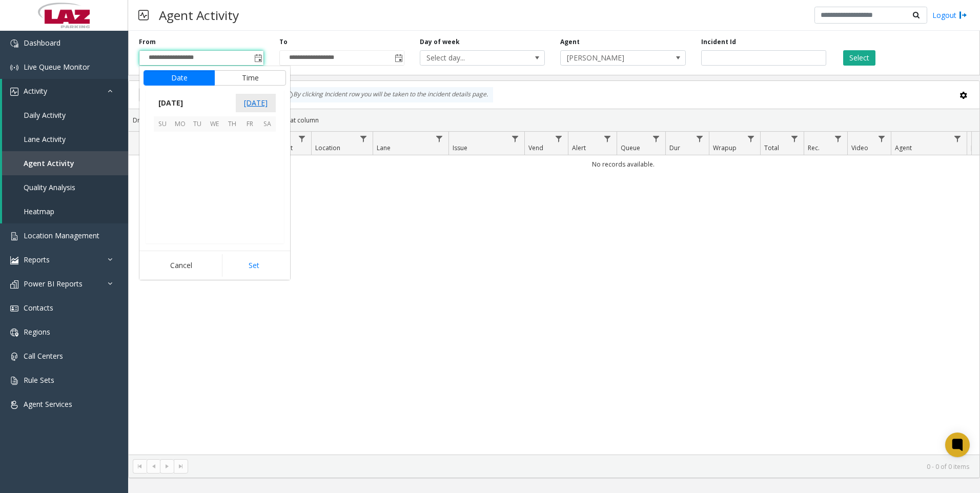
scroll to position [183891, 0]
click at [251, 168] on span "15" at bounding box center [249, 175] width 17 height 17
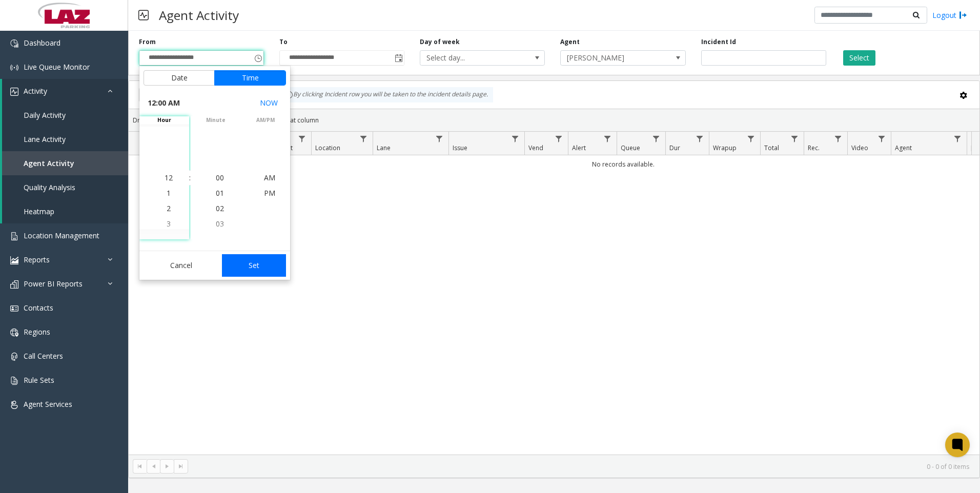
click at [262, 258] on button "Set" at bounding box center [254, 265] width 65 height 23
